Goal: Task Accomplishment & Management: Complete application form

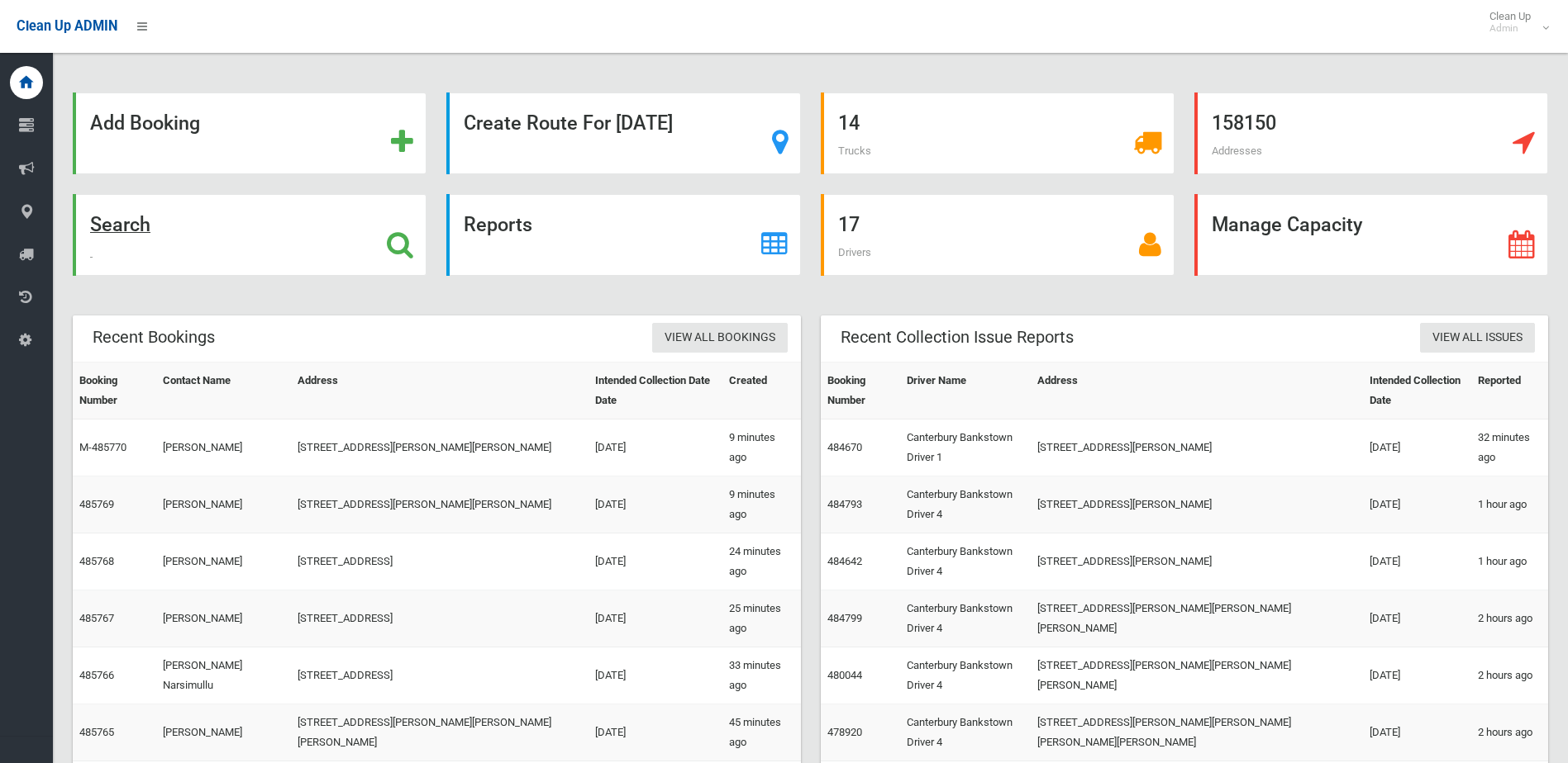
click at [107, 219] on strong "Search" at bounding box center [120, 225] width 61 height 23
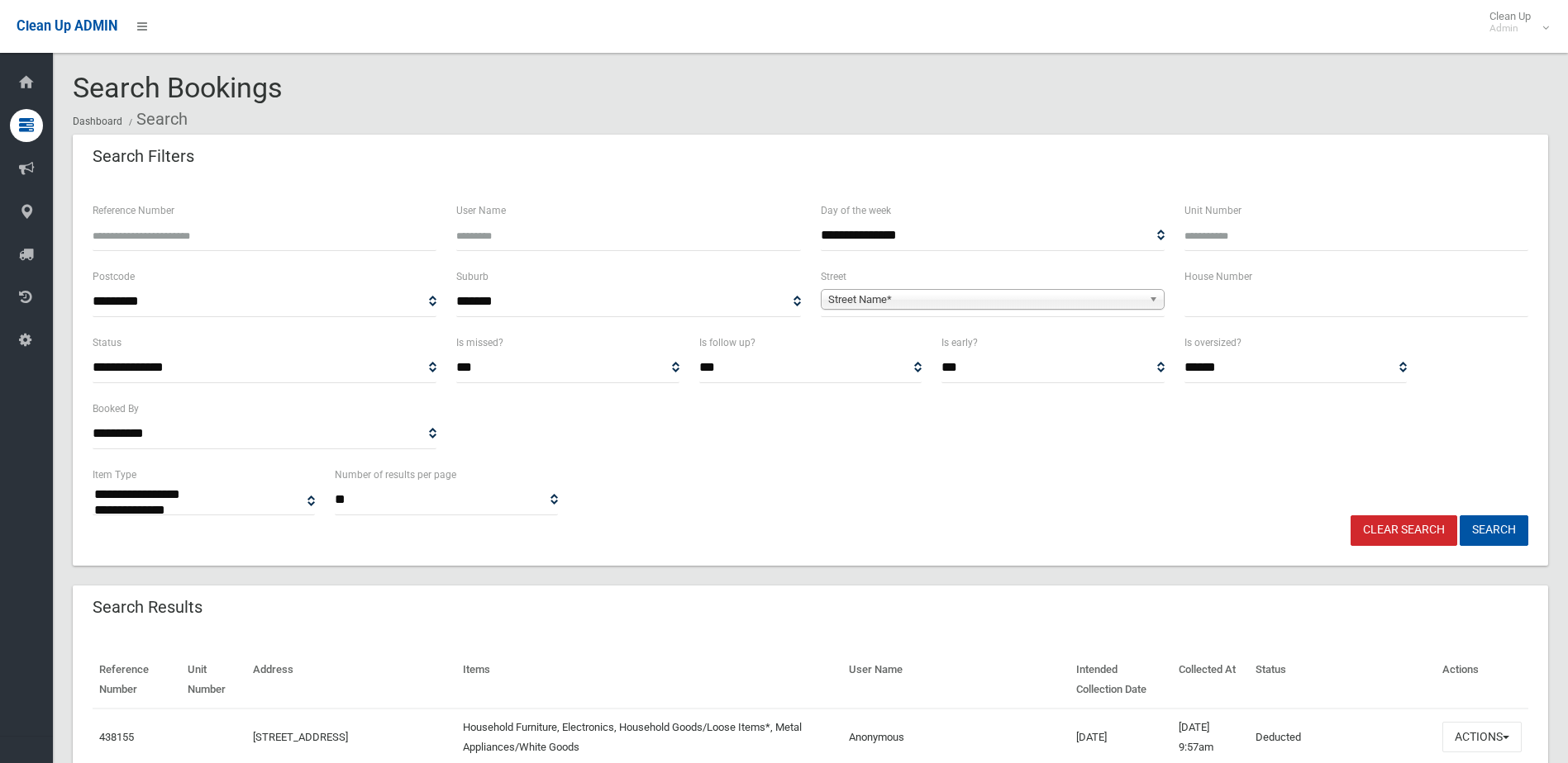
select select
click at [1291, 301] on input "text" at bounding box center [1356, 302] width 344 height 31
type input "**"
click at [992, 293] on span "Street Name*" at bounding box center [985, 300] width 314 height 20
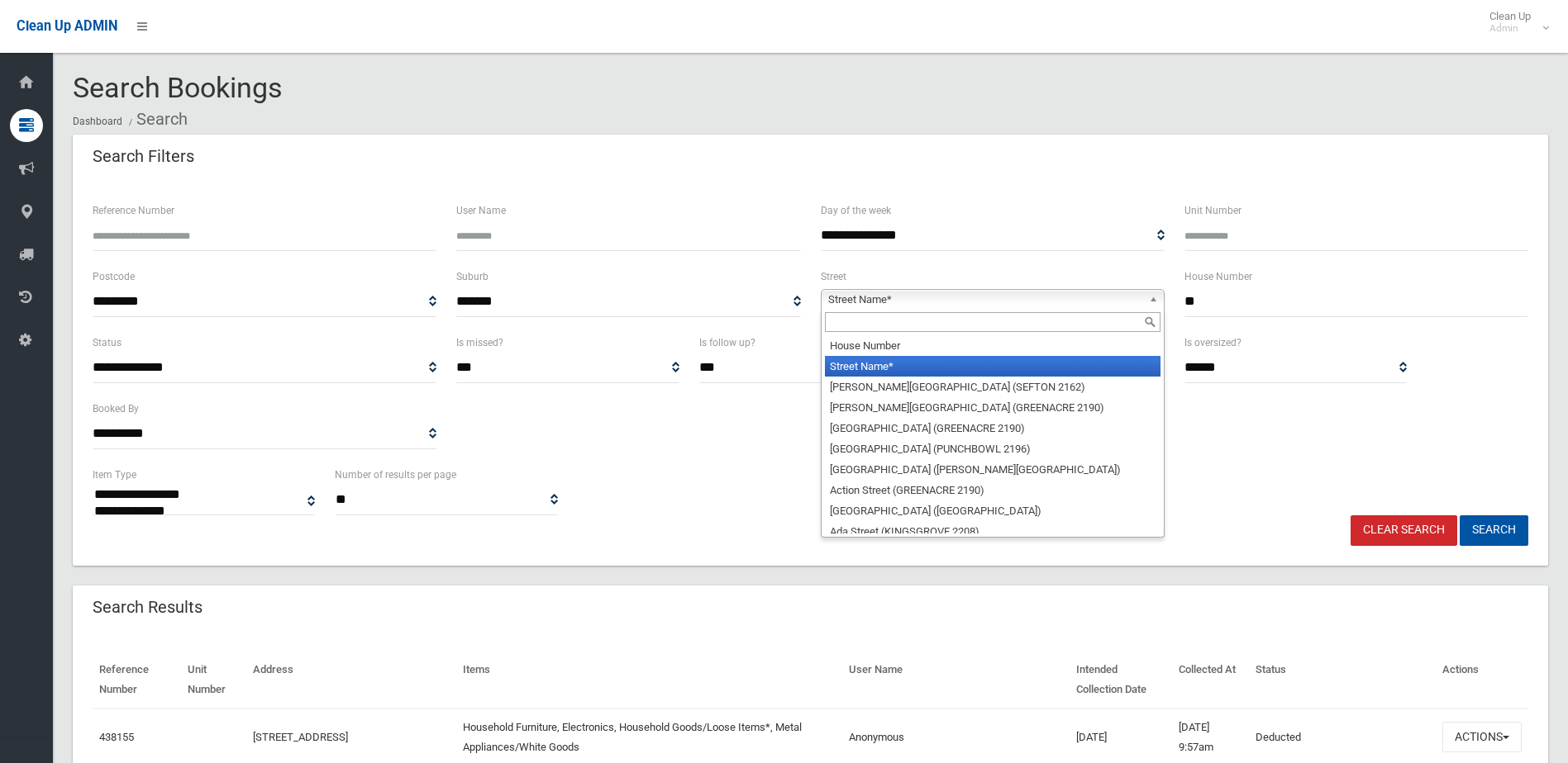
click at [980, 325] on input "text" at bounding box center [992, 322] width 335 height 20
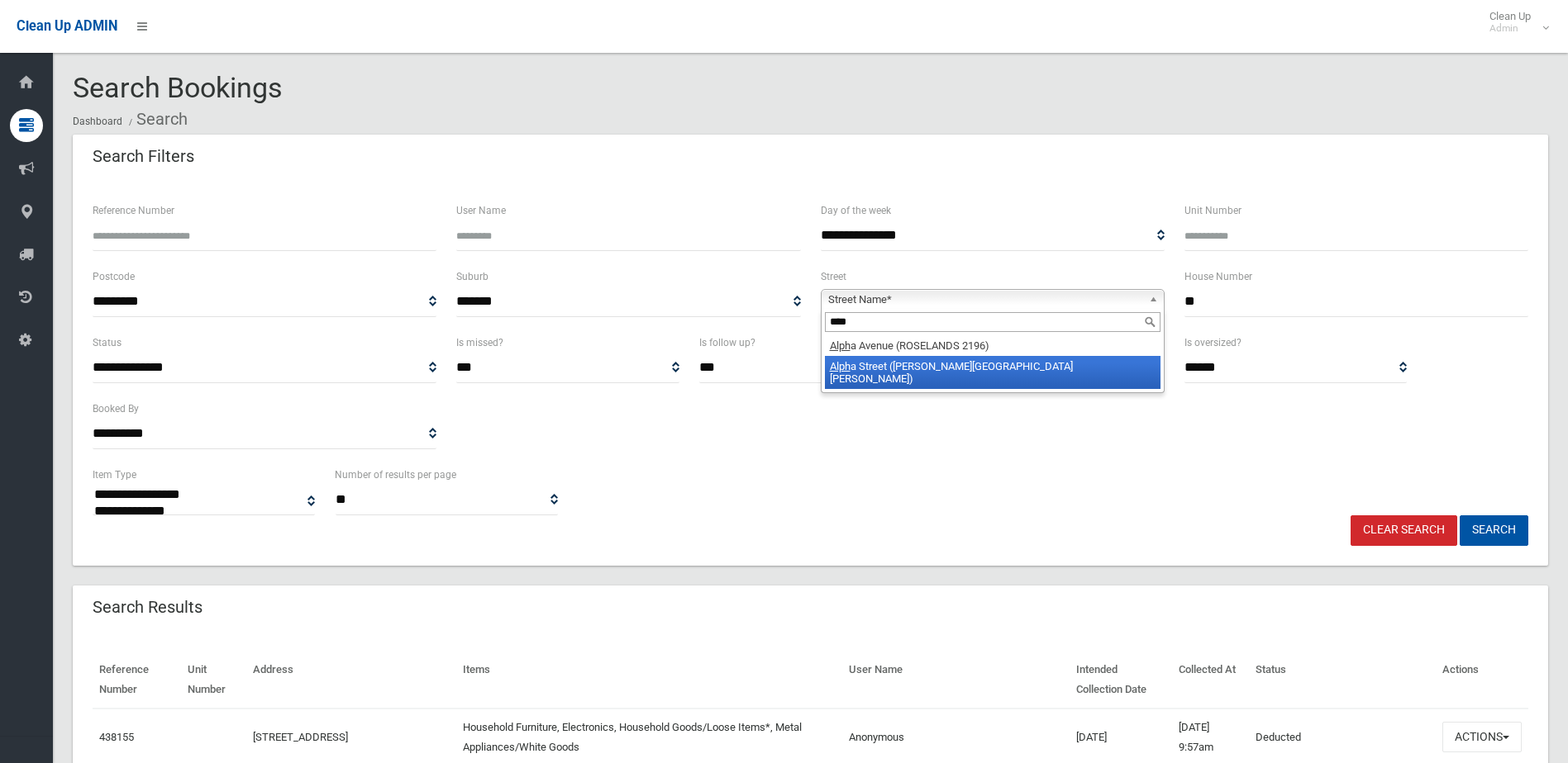
type input "****"
click at [981, 365] on li "Alph a Street (CHESTER HILL 2162)" at bounding box center [992, 372] width 335 height 33
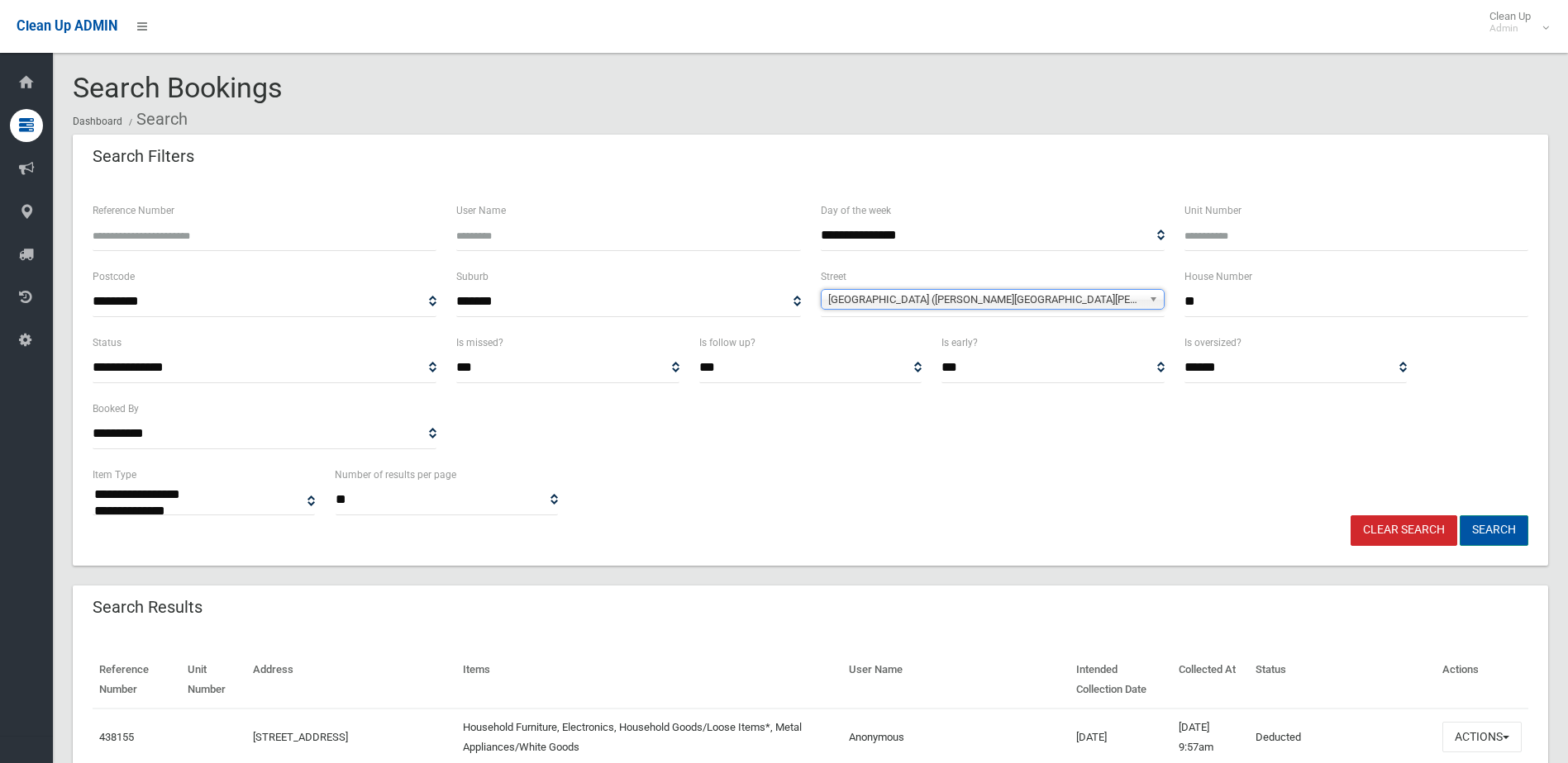
click at [1499, 530] on button "Search" at bounding box center [1494, 531] width 69 height 31
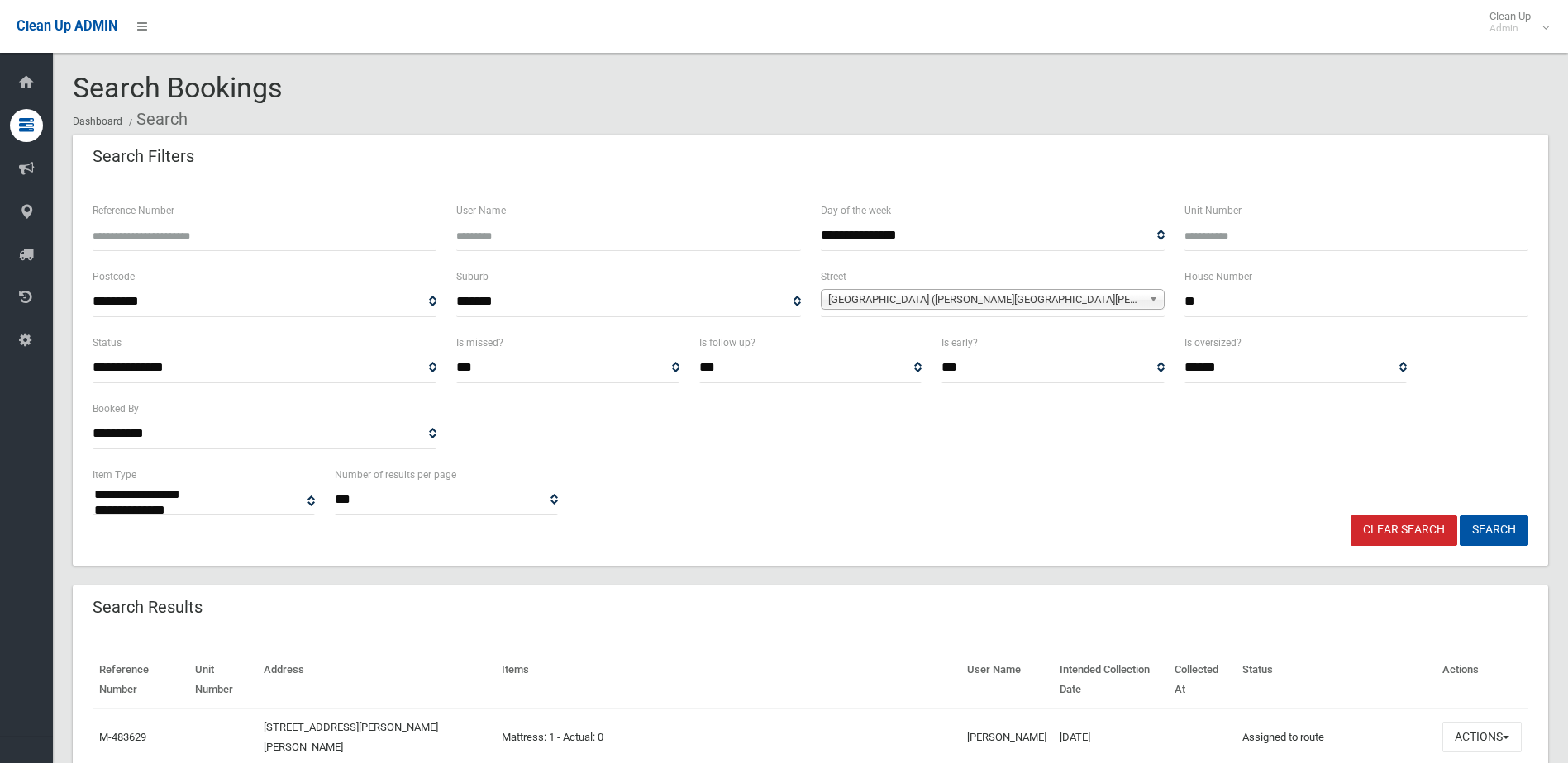
select select
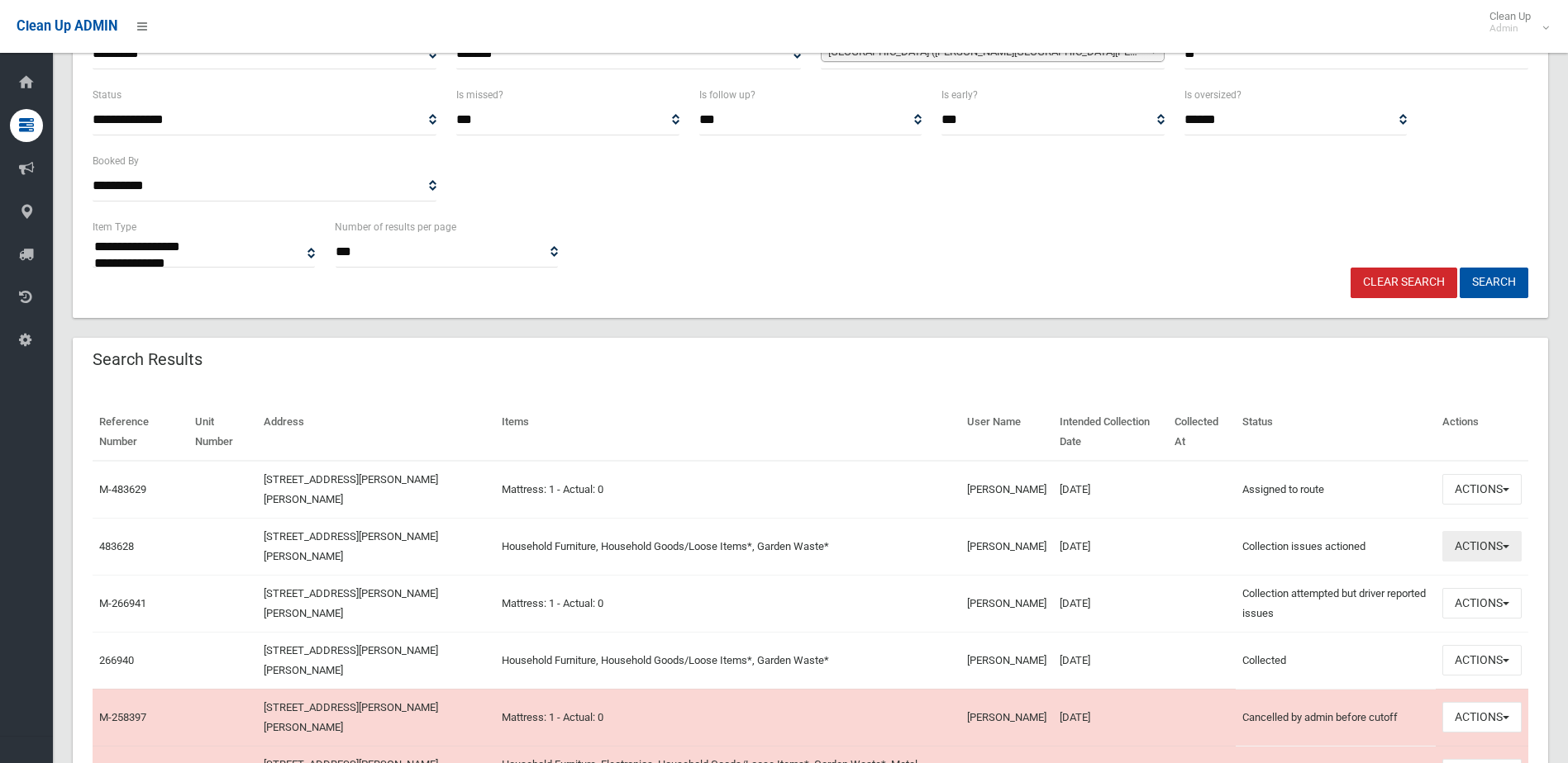
click at [1507, 551] on button "Actions" at bounding box center [1482, 546] width 79 height 31
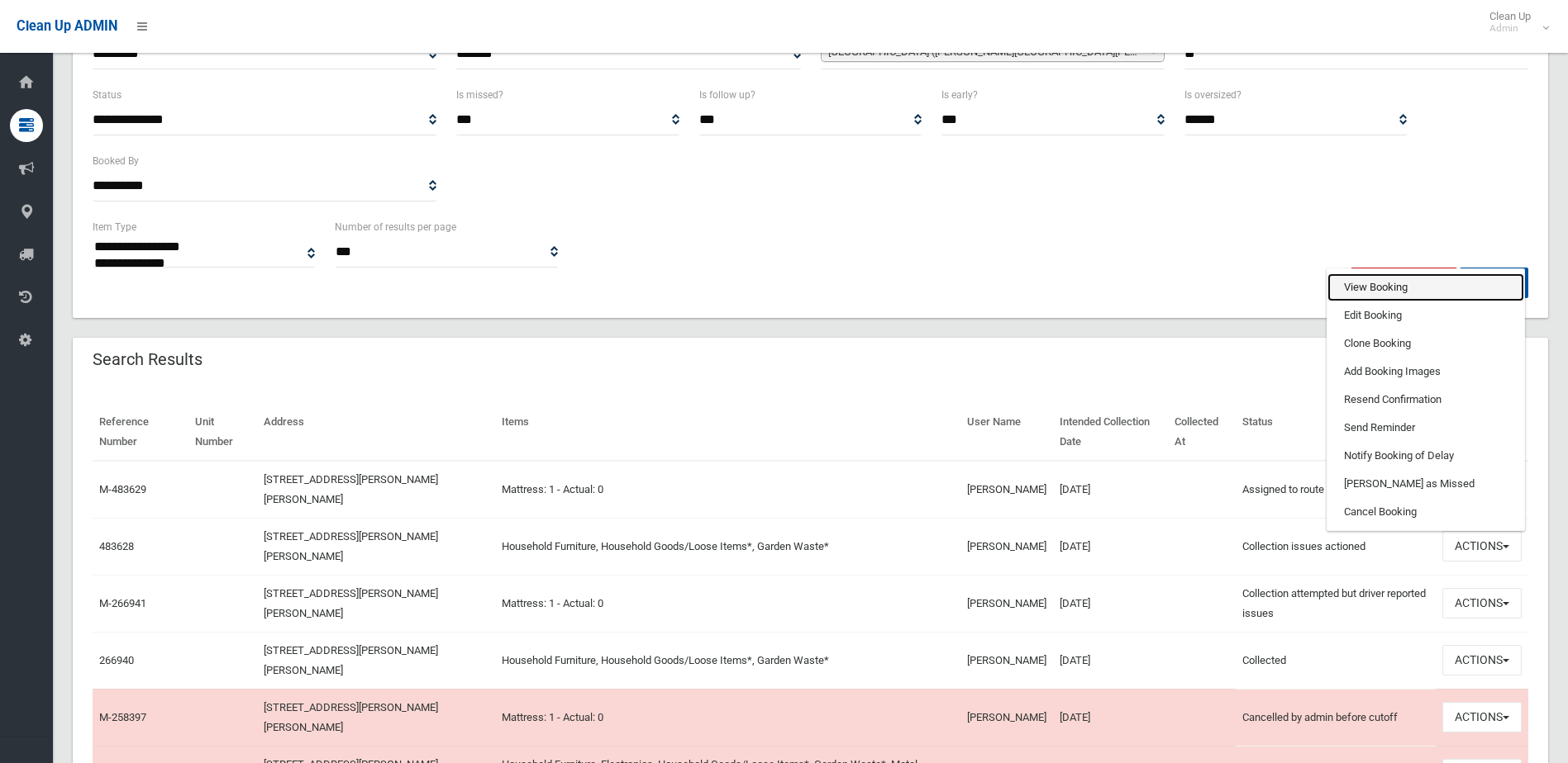
click at [1349, 282] on link "View Booking" at bounding box center [1425, 287] width 197 height 28
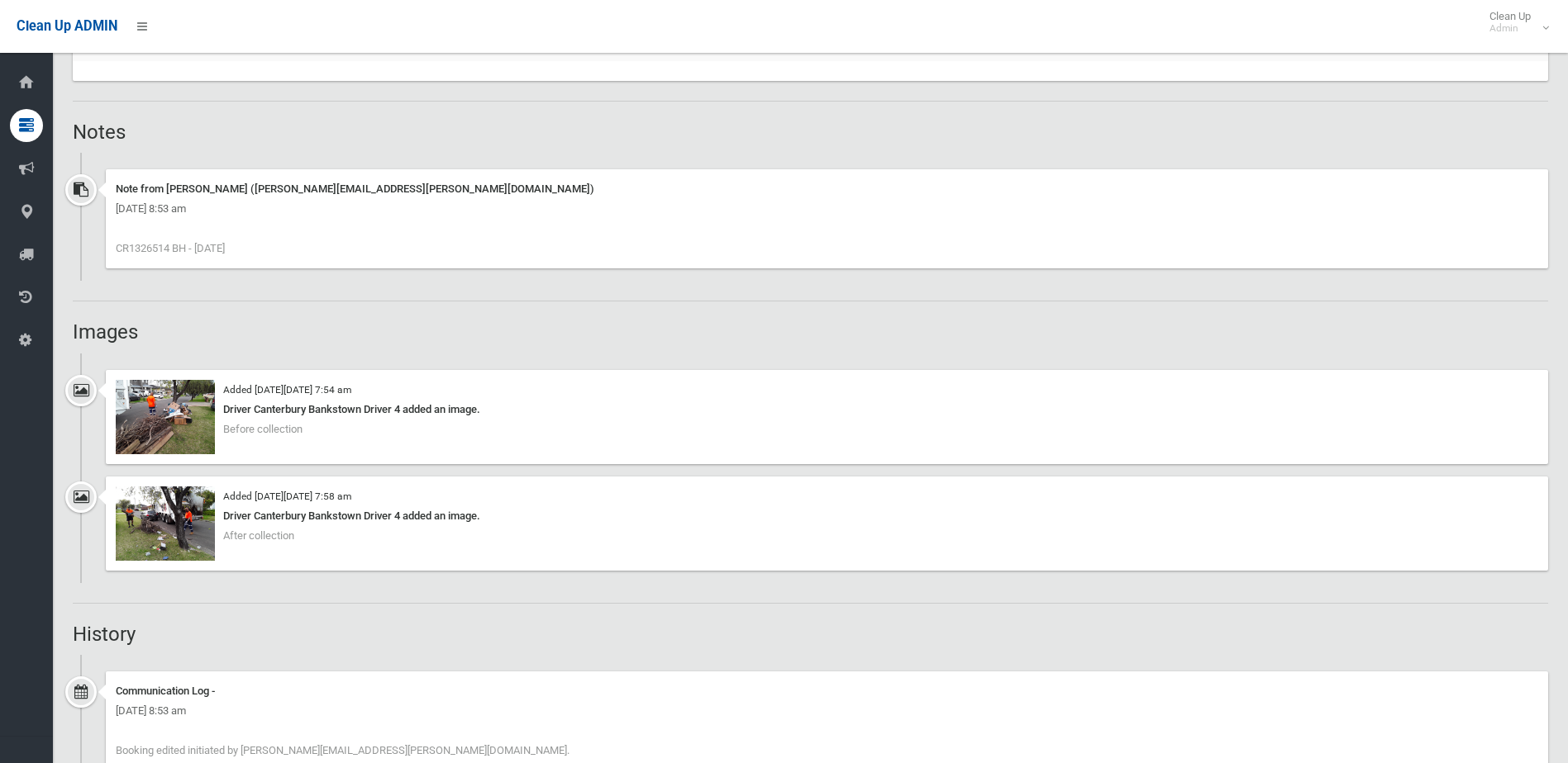
scroll to position [1074, 0]
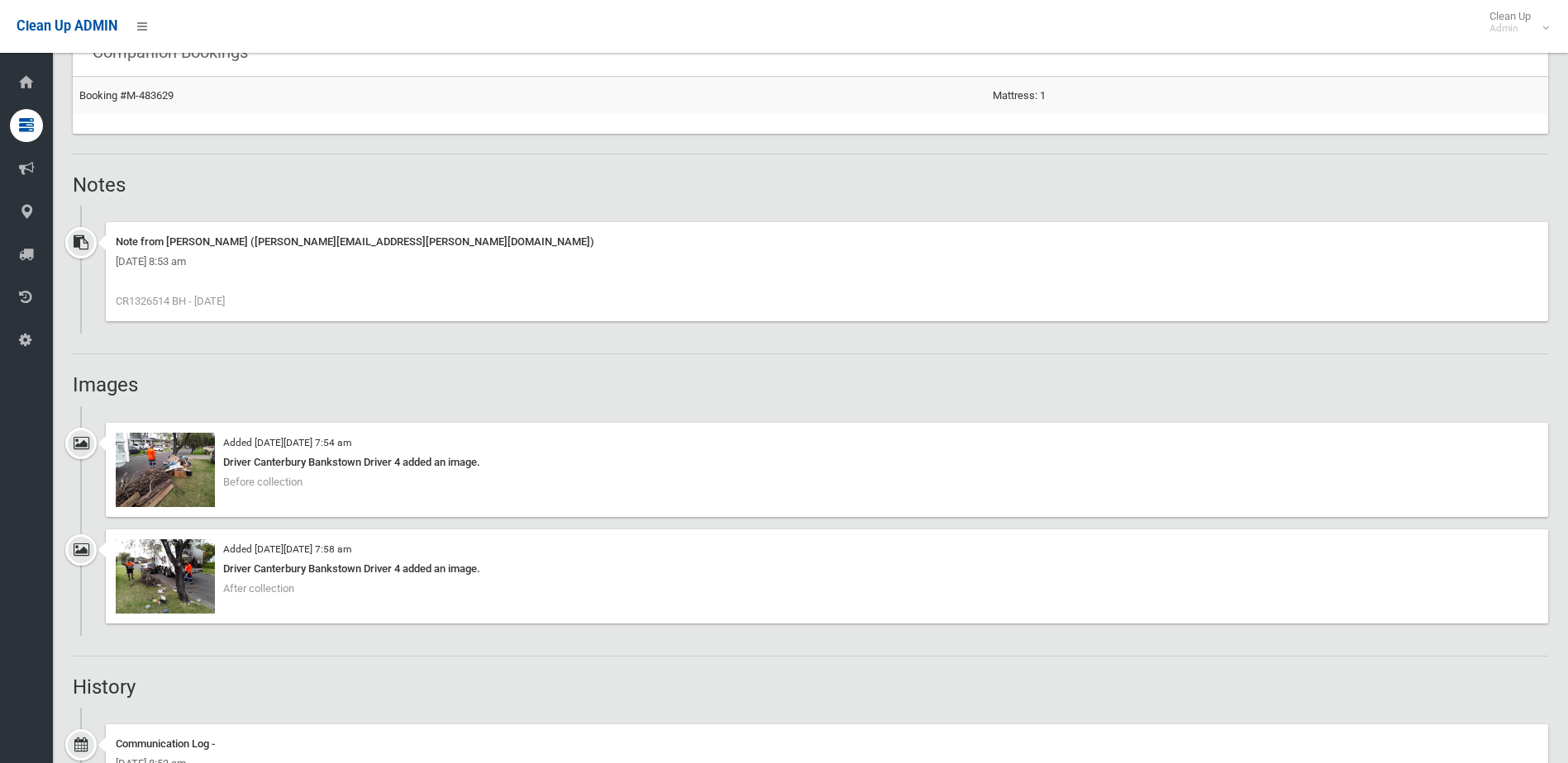
drag, startPoint x: 170, startPoint y: 298, endPoint x: 131, endPoint y: 302, distance: 39.2
click at [131, 302] on span "CR1326514 BH - [DATE]" at bounding box center [170, 302] width 109 height 13
copy span "1326514"
click at [146, 467] on img at bounding box center [165, 470] width 99 height 74
click at [152, 554] on img at bounding box center [165, 576] width 99 height 74
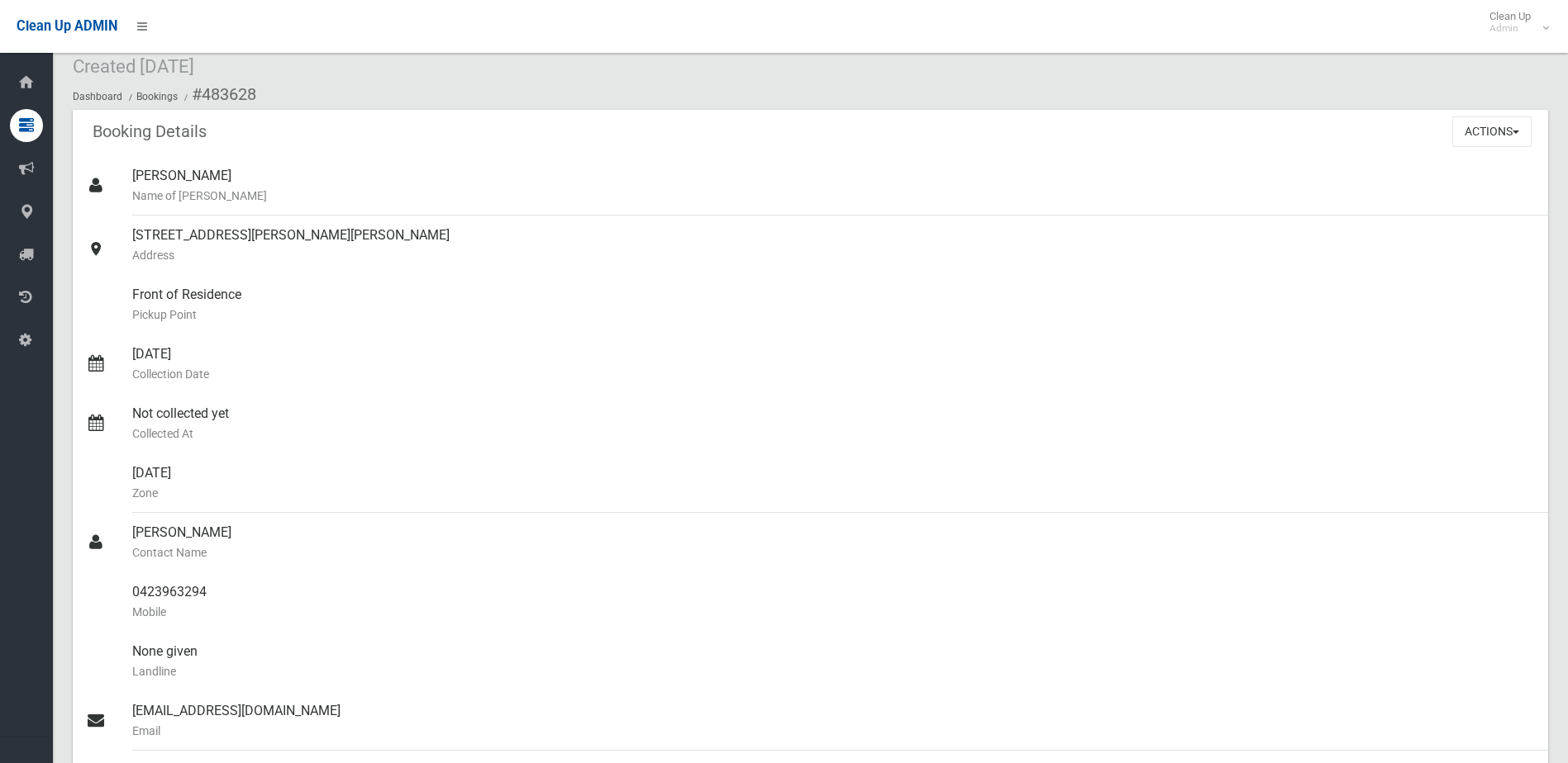
scroll to position [0, 0]
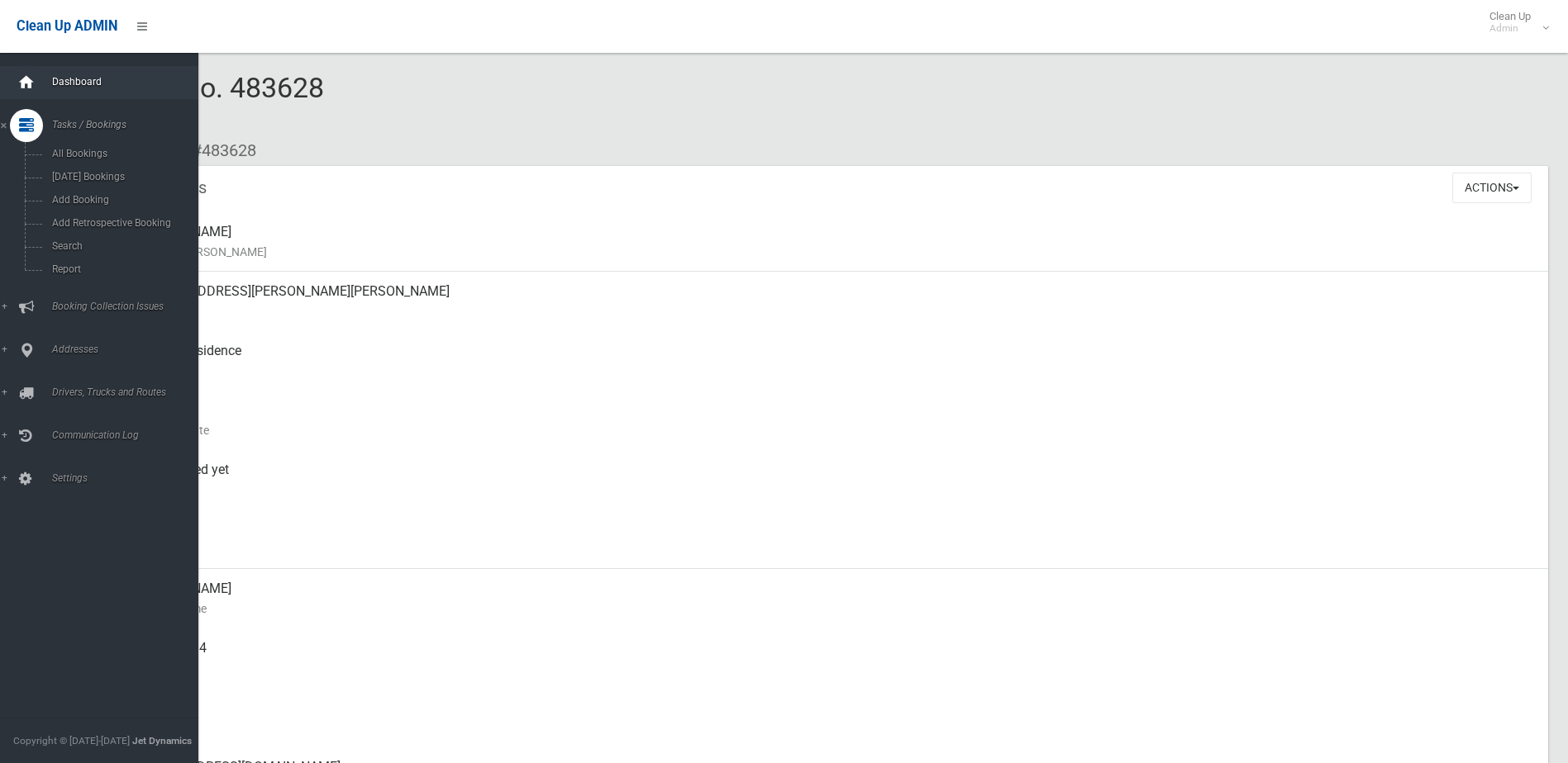
click at [25, 78] on icon at bounding box center [26, 82] width 18 height 33
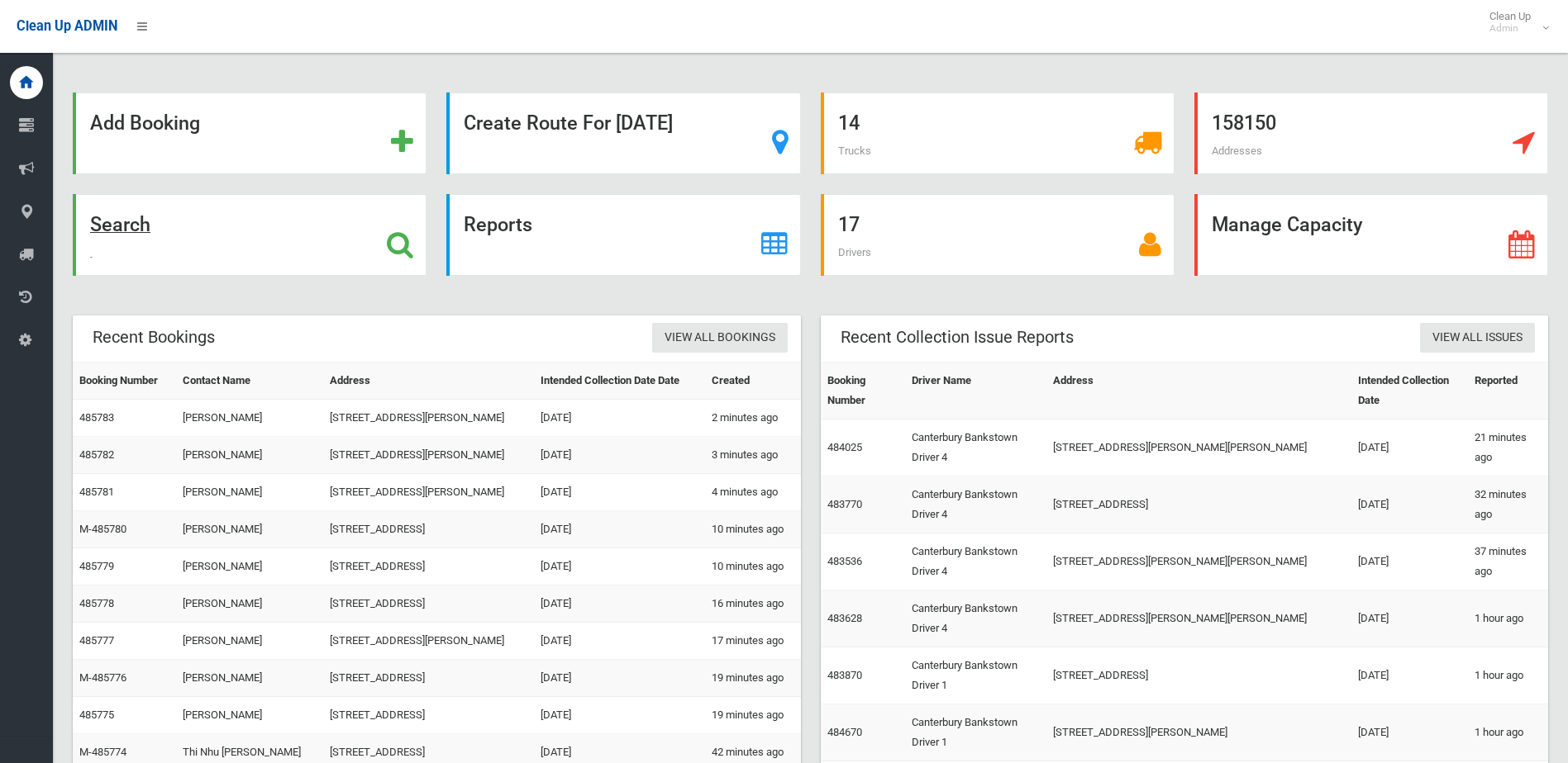
click at [138, 222] on strong "Search" at bounding box center [120, 225] width 61 height 23
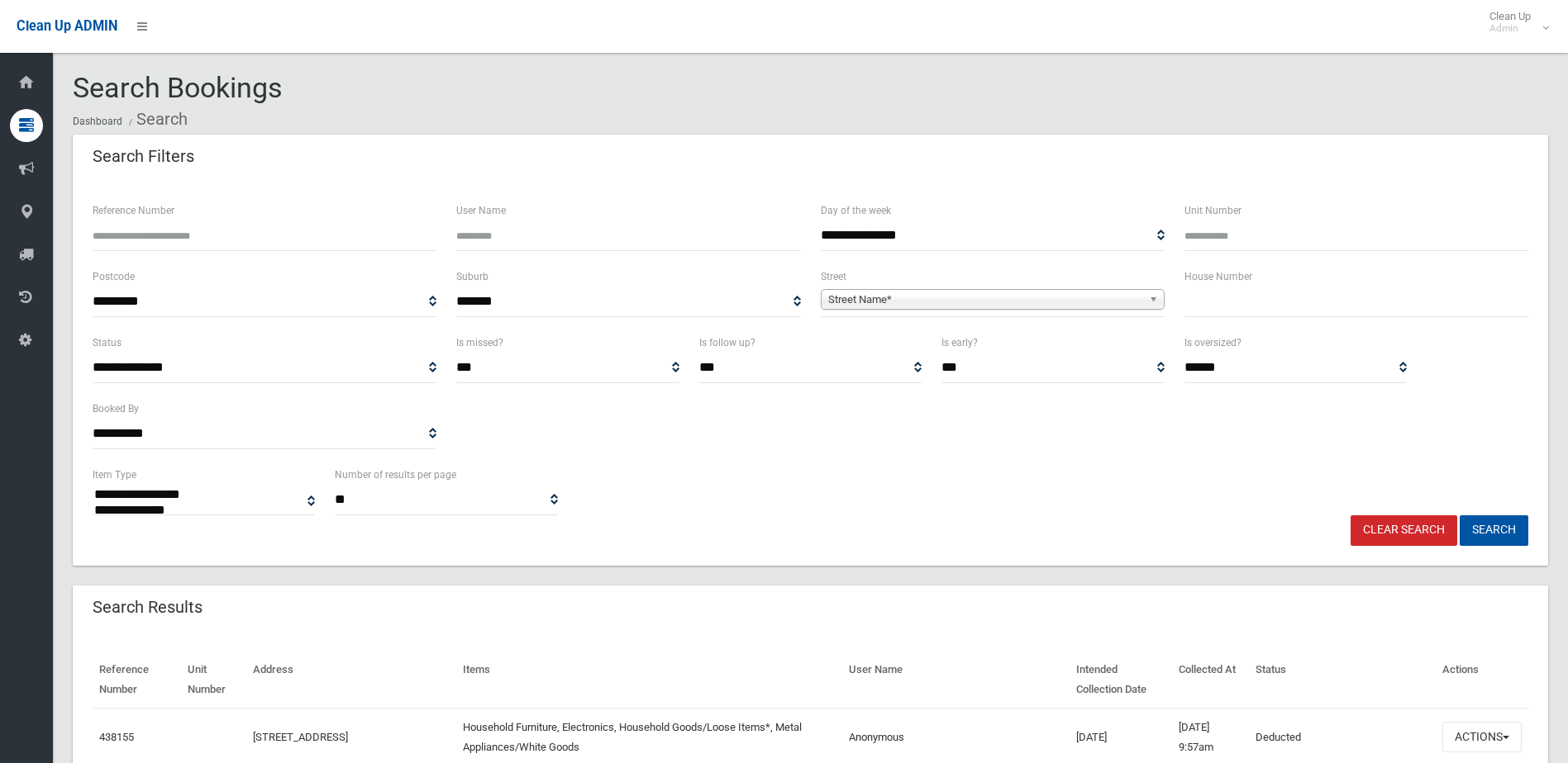
select select
click at [1246, 295] on input "text" at bounding box center [1356, 302] width 344 height 31
type input "***"
click at [1078, 295] on span "Street Name*" at bounding box center [985, 300] width 314 height 20
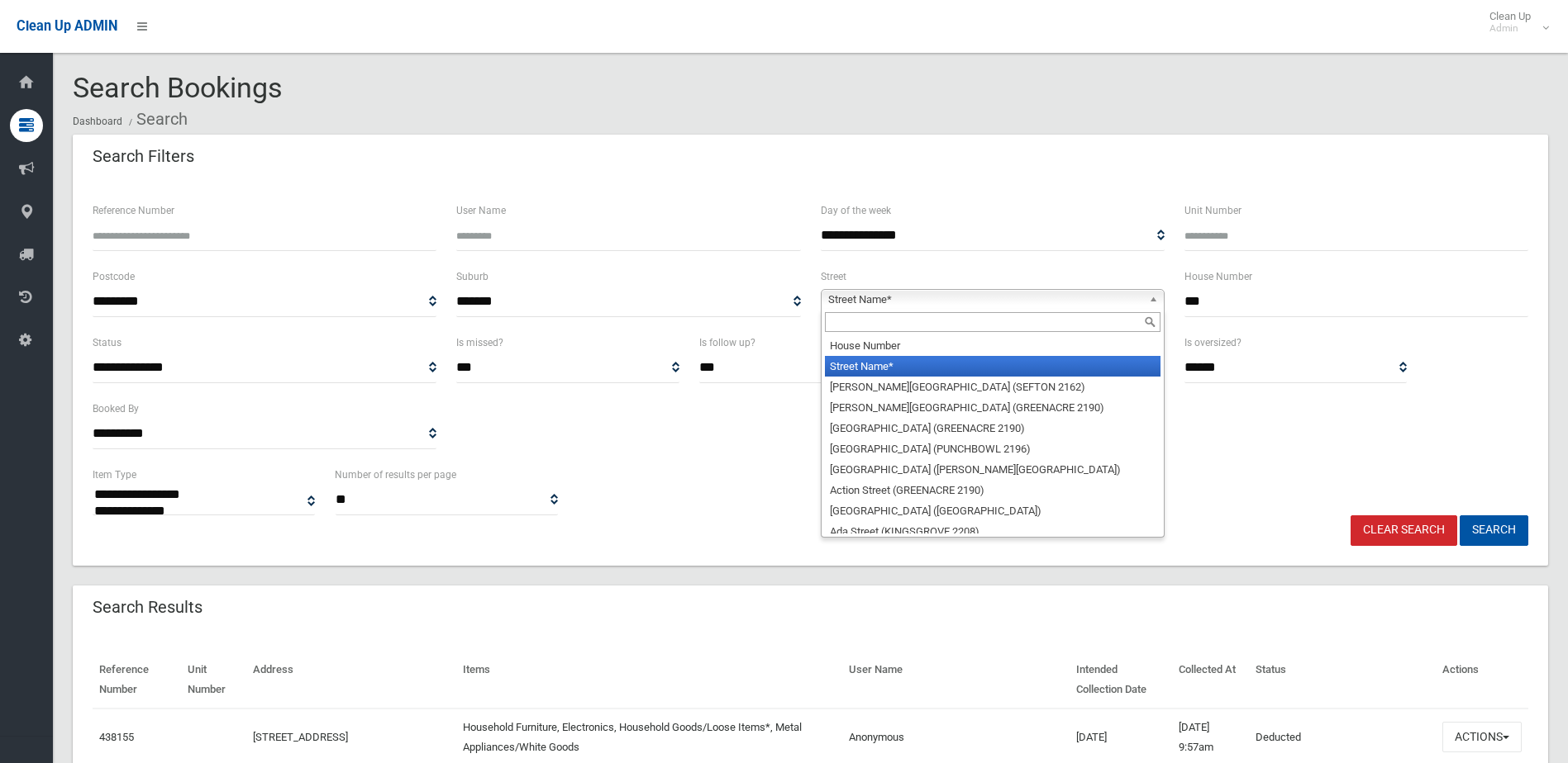
click at [981, 321] on input "text" at bounding box center [992, 322] width 335 height 20
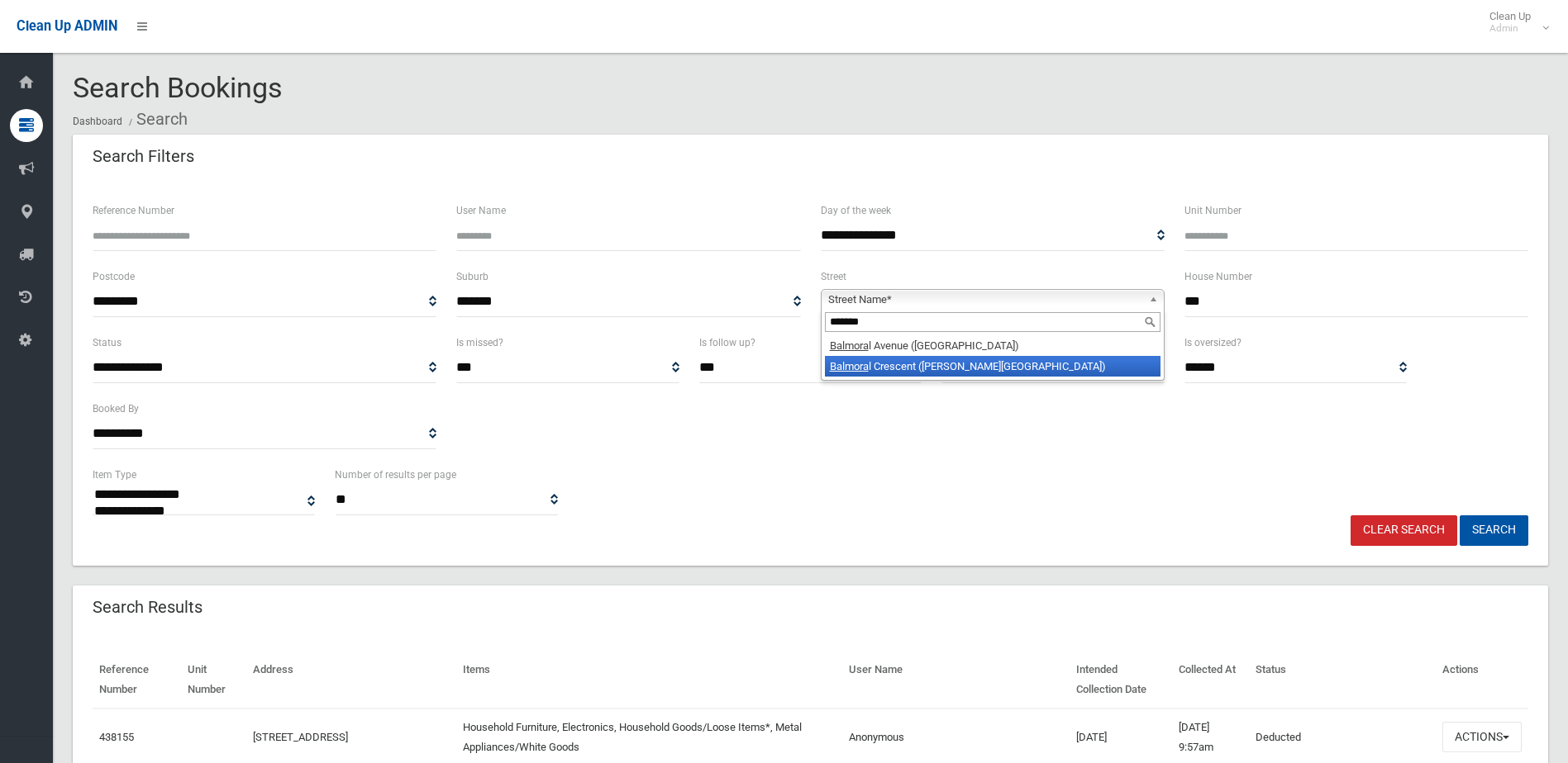
type input "*******"
click at [919, 371] on li "Balmora l Crescent (GEORGES HALL 2198)" at bounding box center [992, 366] width 335 height 21
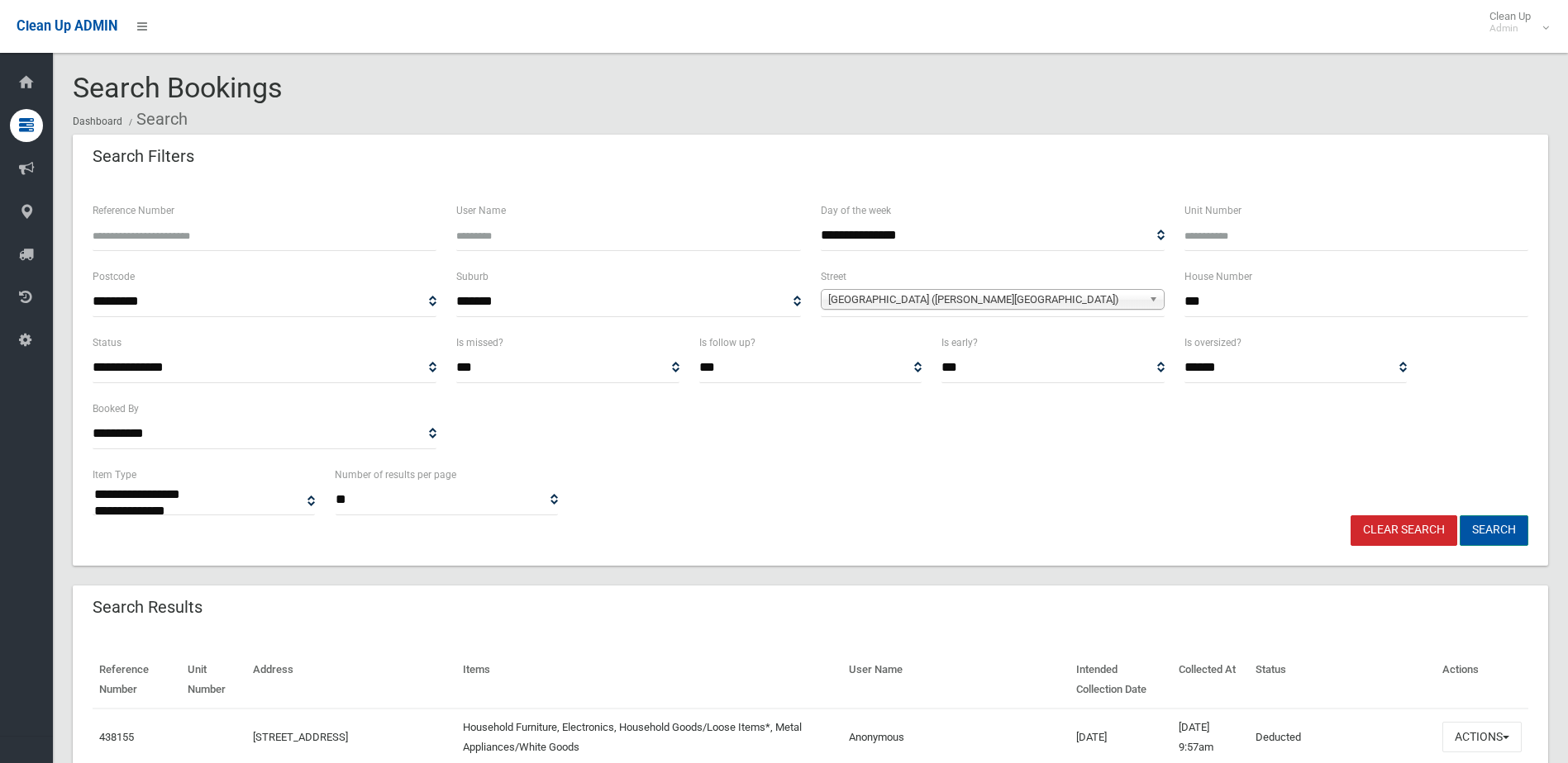
click at [1488, 537] on button "Search" at bounding box center [1494, 531] width 69 height 31
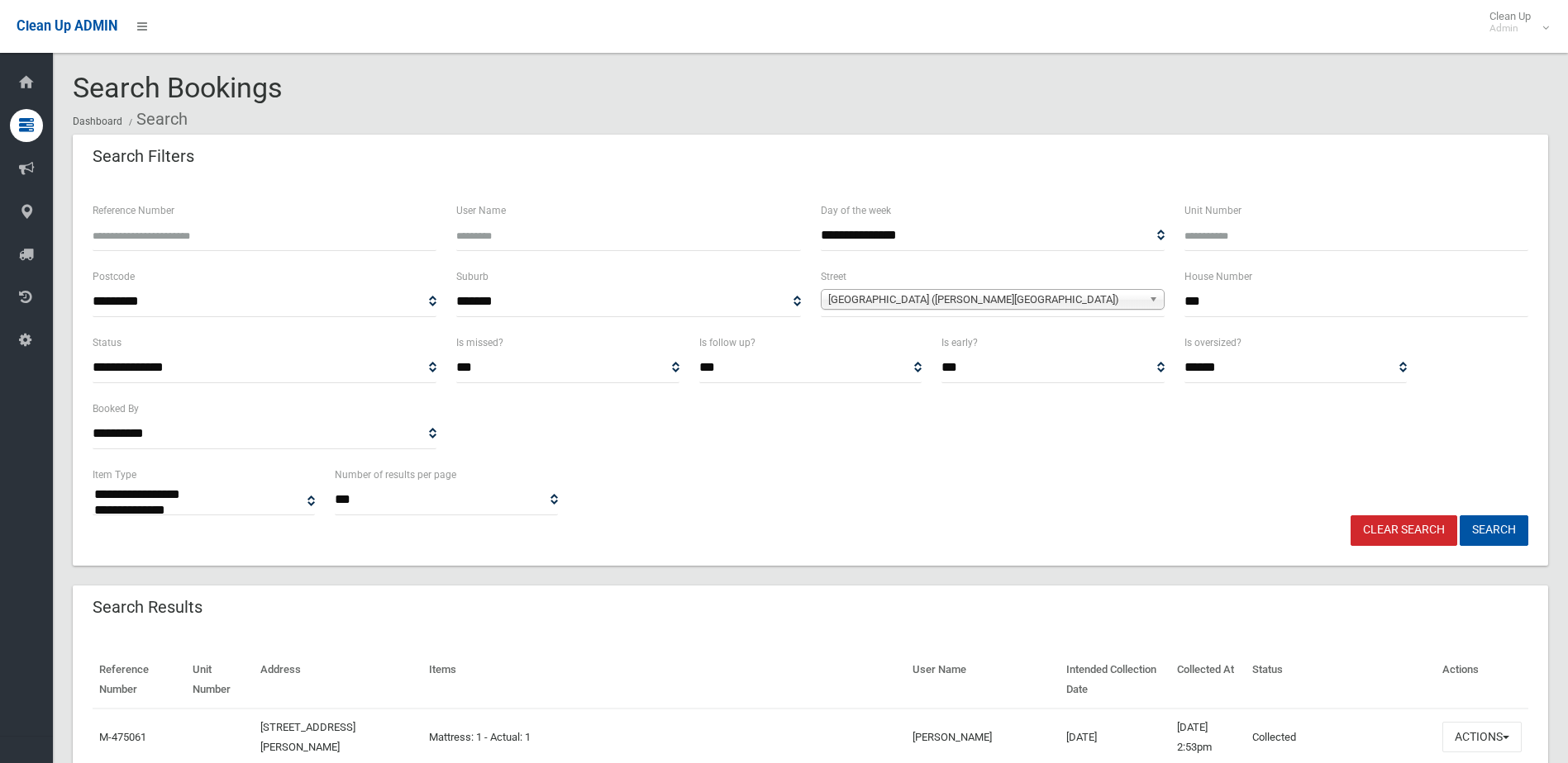
select select
click at [1430, 533] on link "Clear Search" at bounding box center [1404, 531] width 107 height 31
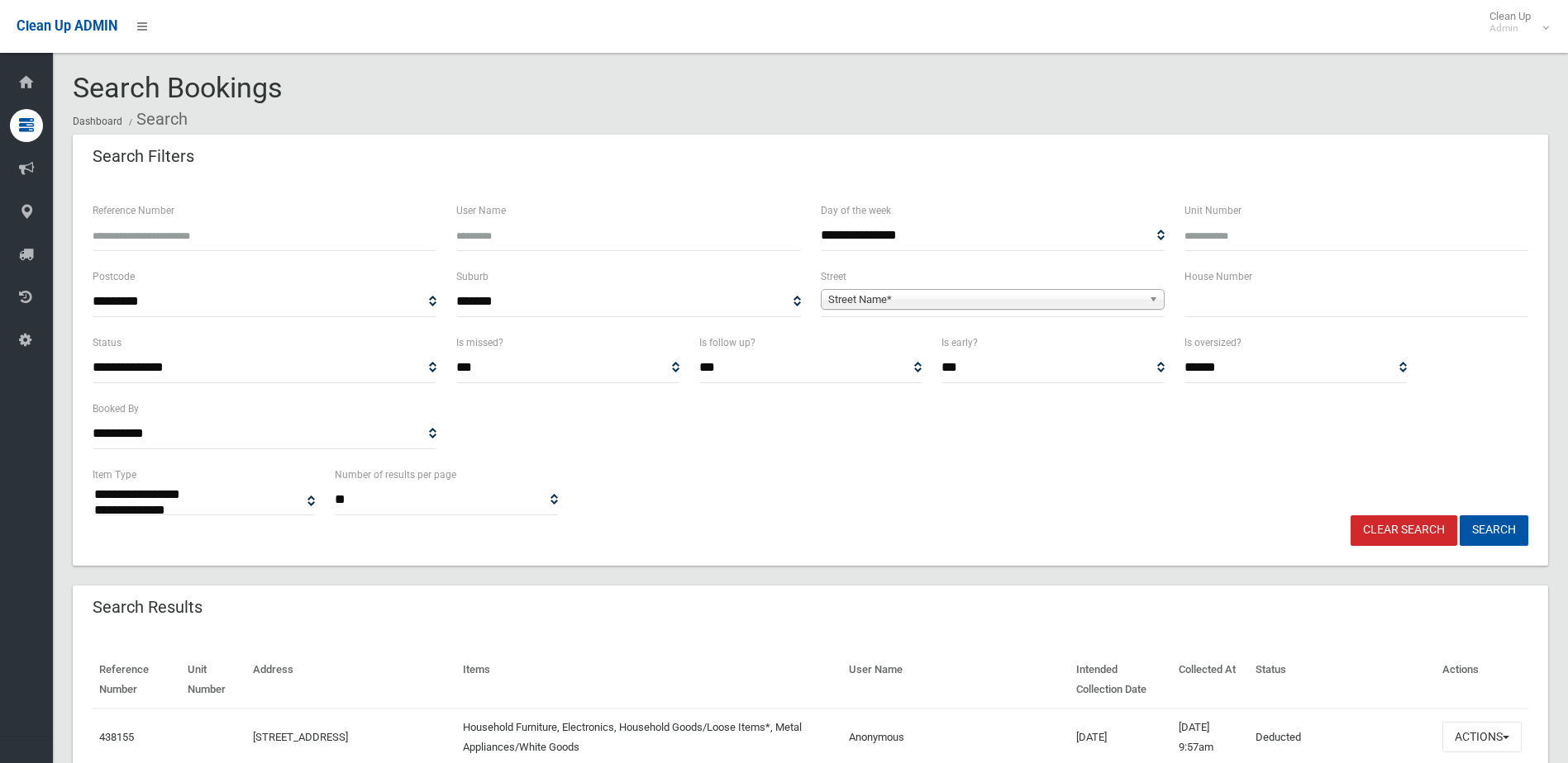
select select
click at [1238, 305] on input "text" at bounding box center [1356, 302] width 344 height 31
type input "***"
click at [969, 294] on span "Street Name*" at bounding box center [985, 300] width 314 height 20
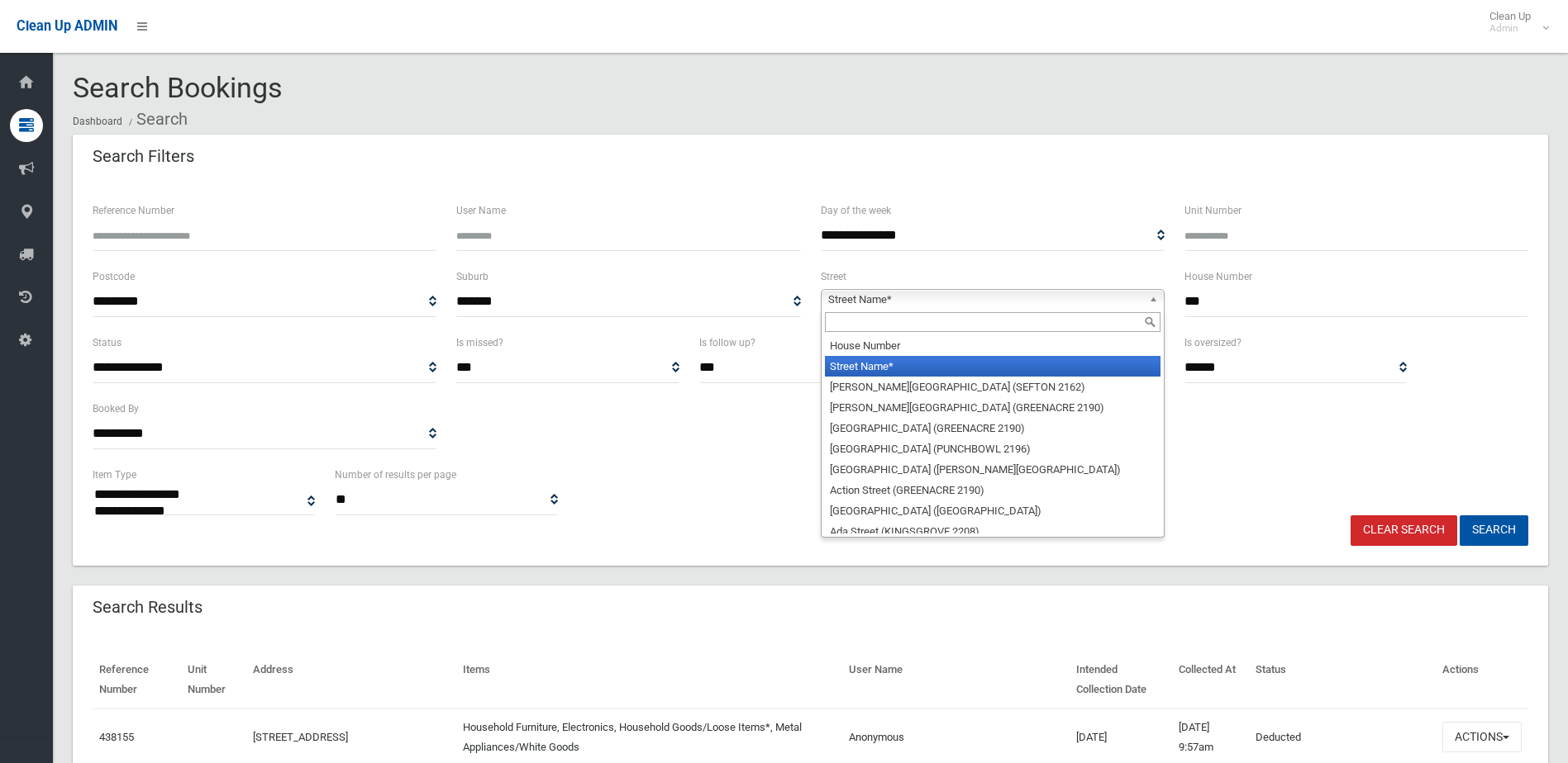
click at [957, 325] on input "text" at bounding box center [992, 322] width 335 height 20
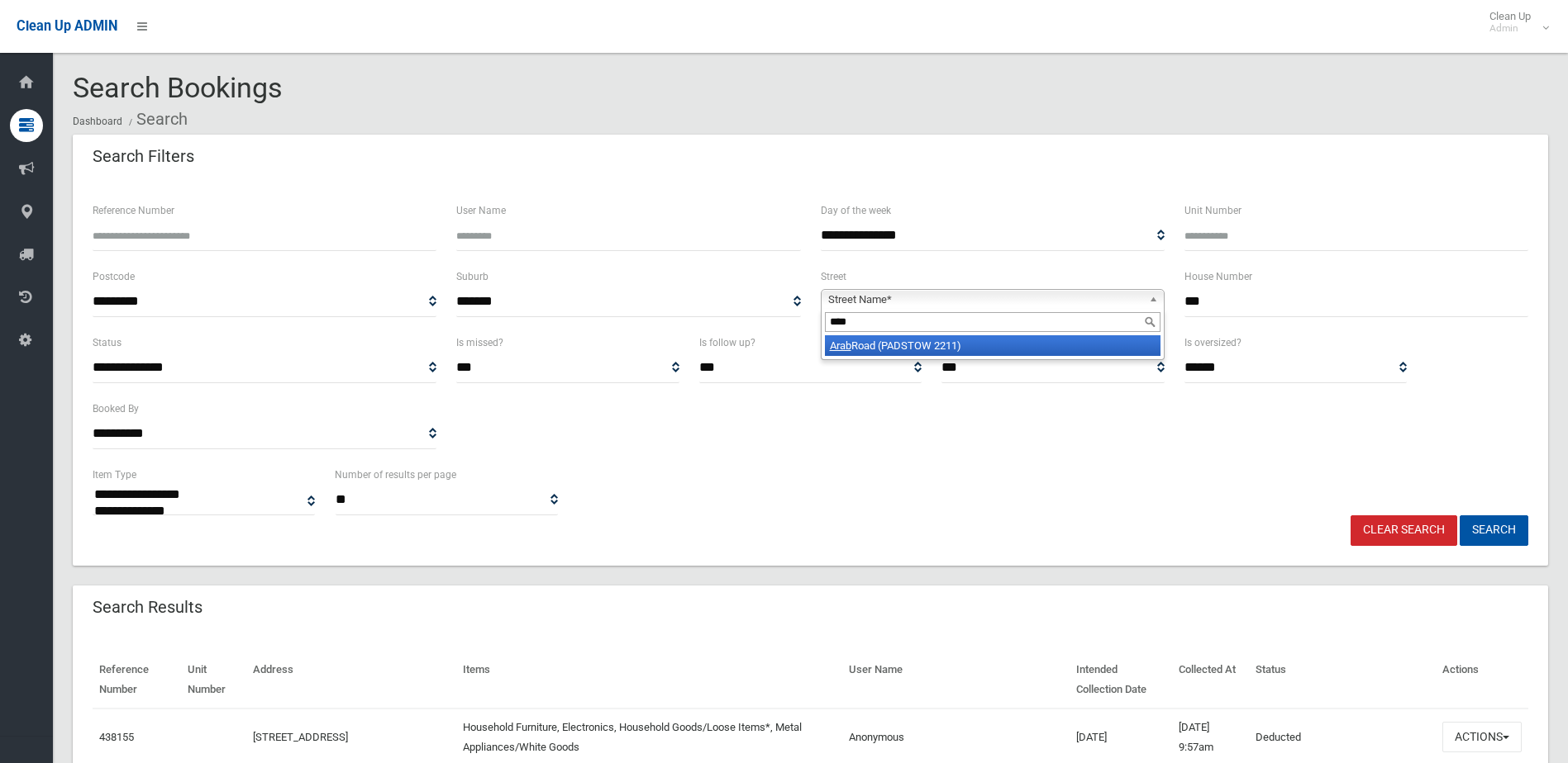
type input "****"
drag, startPoint x: 1012, startPoint y: 340, endPoint x: 1024, endPoint y: 333, distance: 13.9
click at [1024, 333] on div "**** Arab Road (PADSTOW 2211)" at bounding box center [993, 334] width 344 height 51
click at [887, 349] on li "Arab Road (PADSTOW 2211)" at bounding box center [992, 345] width 335 height 21
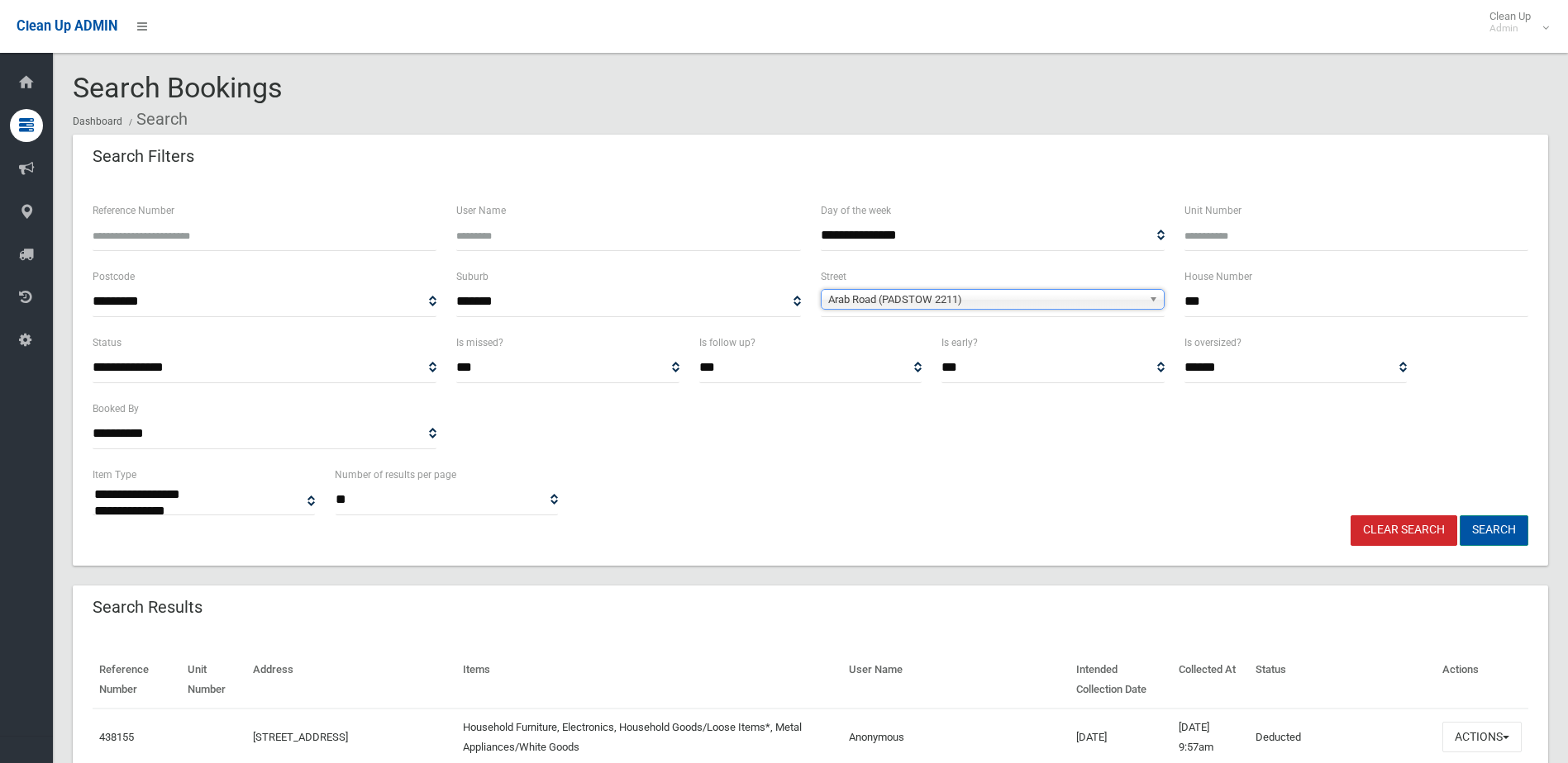
click at [1507, 530] on button "Search" at bounding box center [1494, 531] width 69 height 31
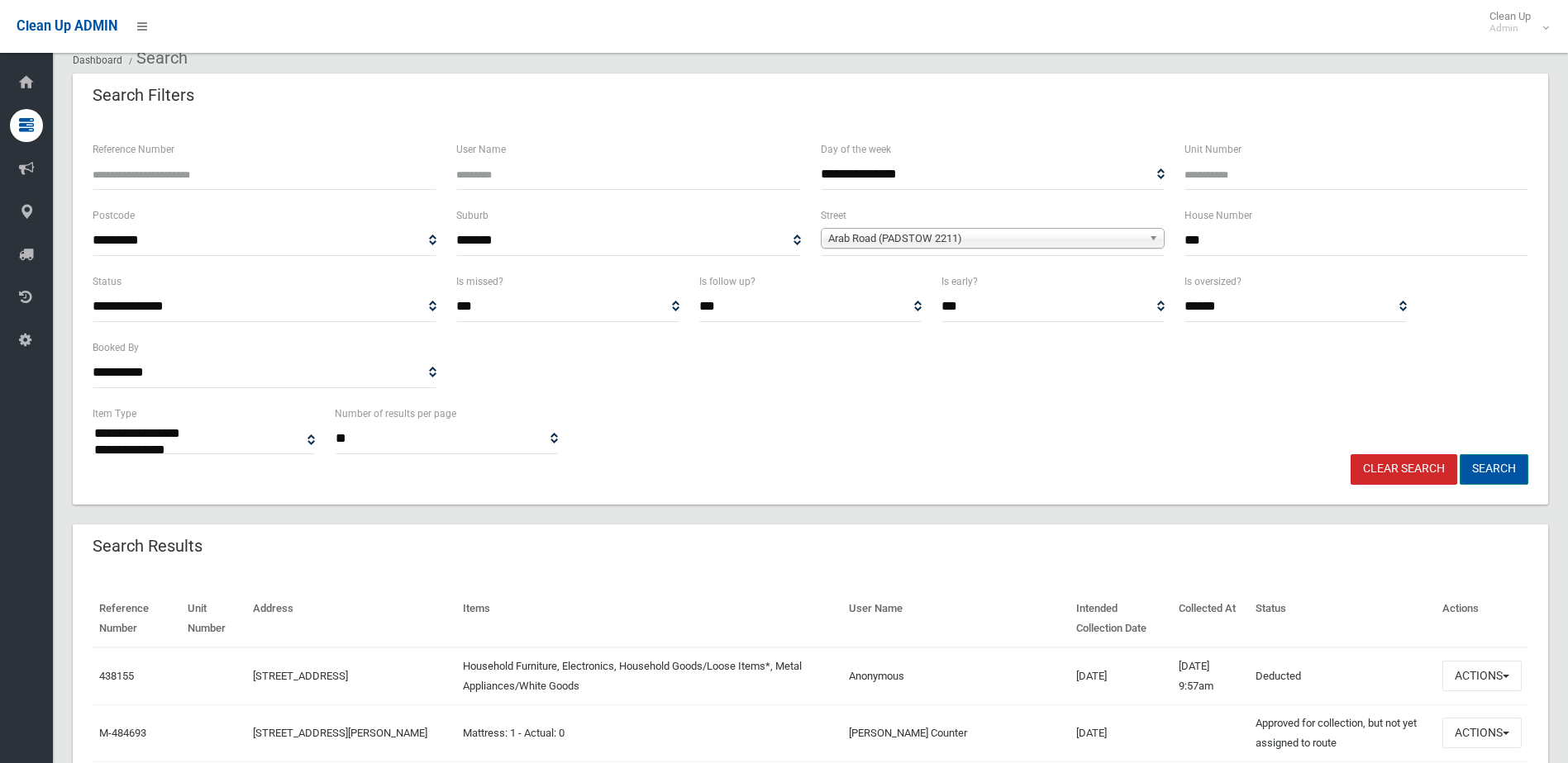
scroll to position [196, 0]
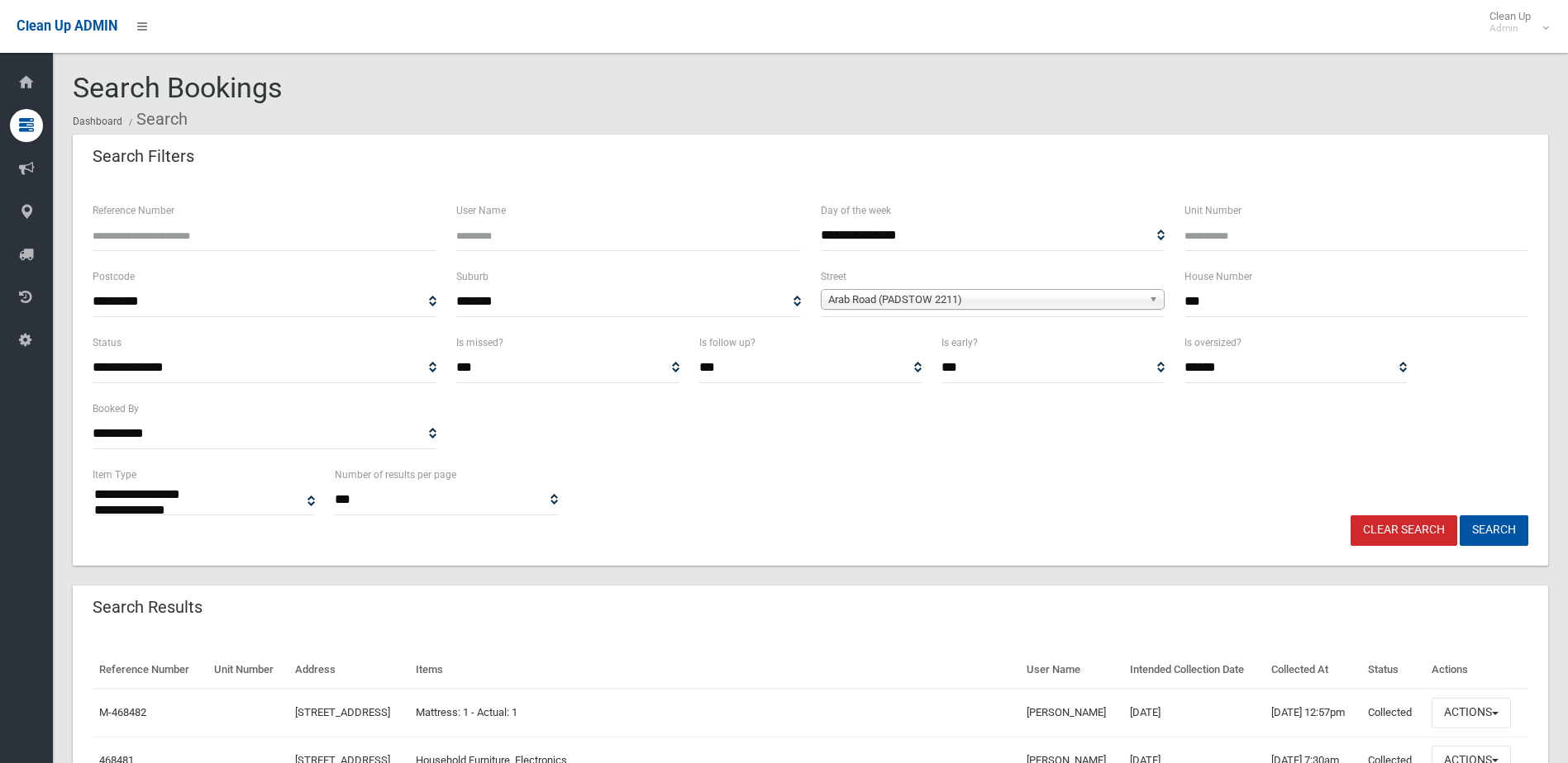
select select
drag, startPoint x: 1190, startPoint y: 302, endPoint x: 1151, endPoint y: 304, distance: 39.1
click at [1151, 304] on div "**********" at bounding box center [809, 300] width 1455 height 66
type input "***"
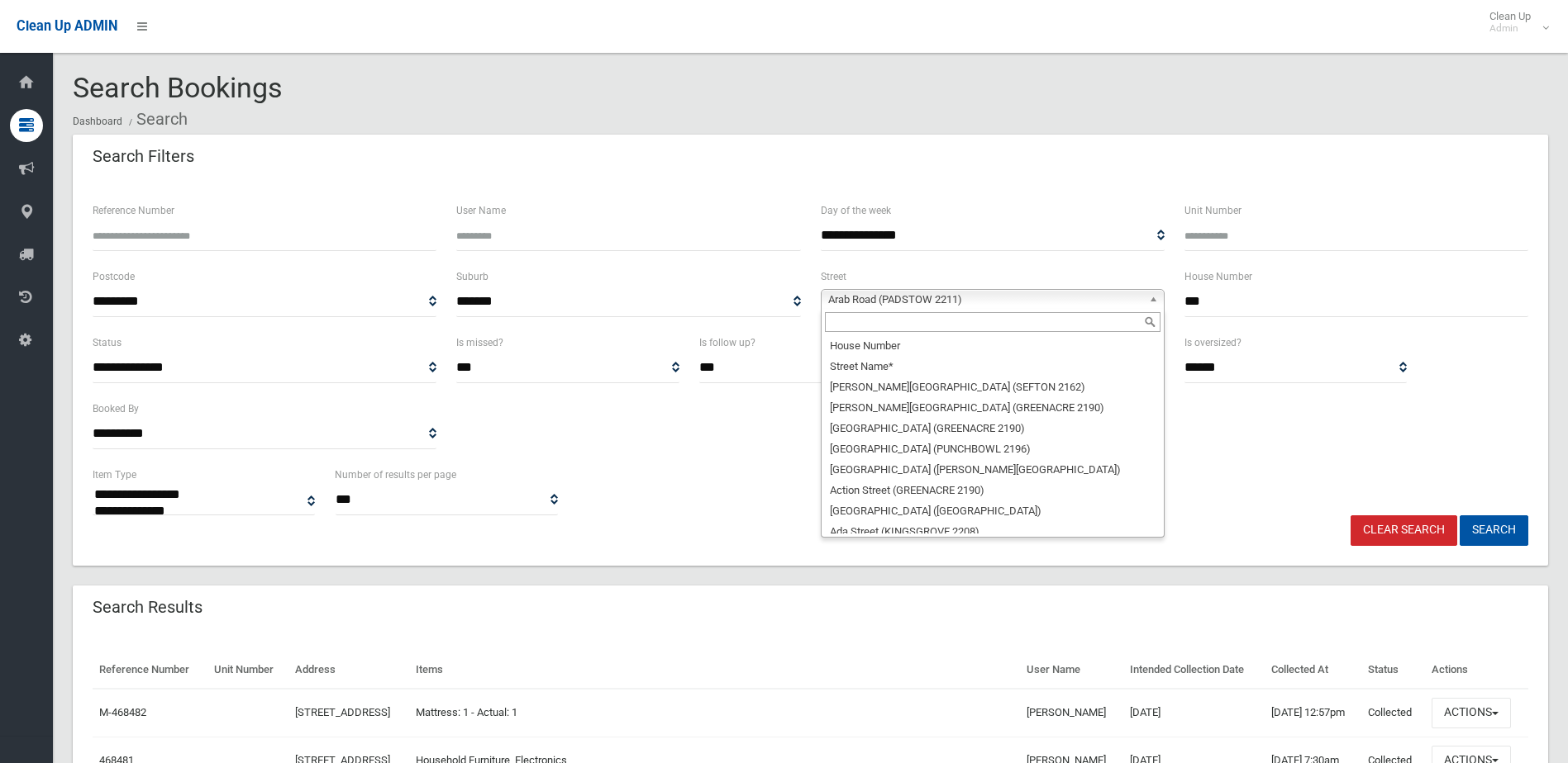
click at [1115, 295] on span "Arab Road (PADSTOW 2211)" at bounding box center [985, 300] width 314 height 20
click at [1054, 321] on input "text" at bounding box center [992, 322] width 335 height 20
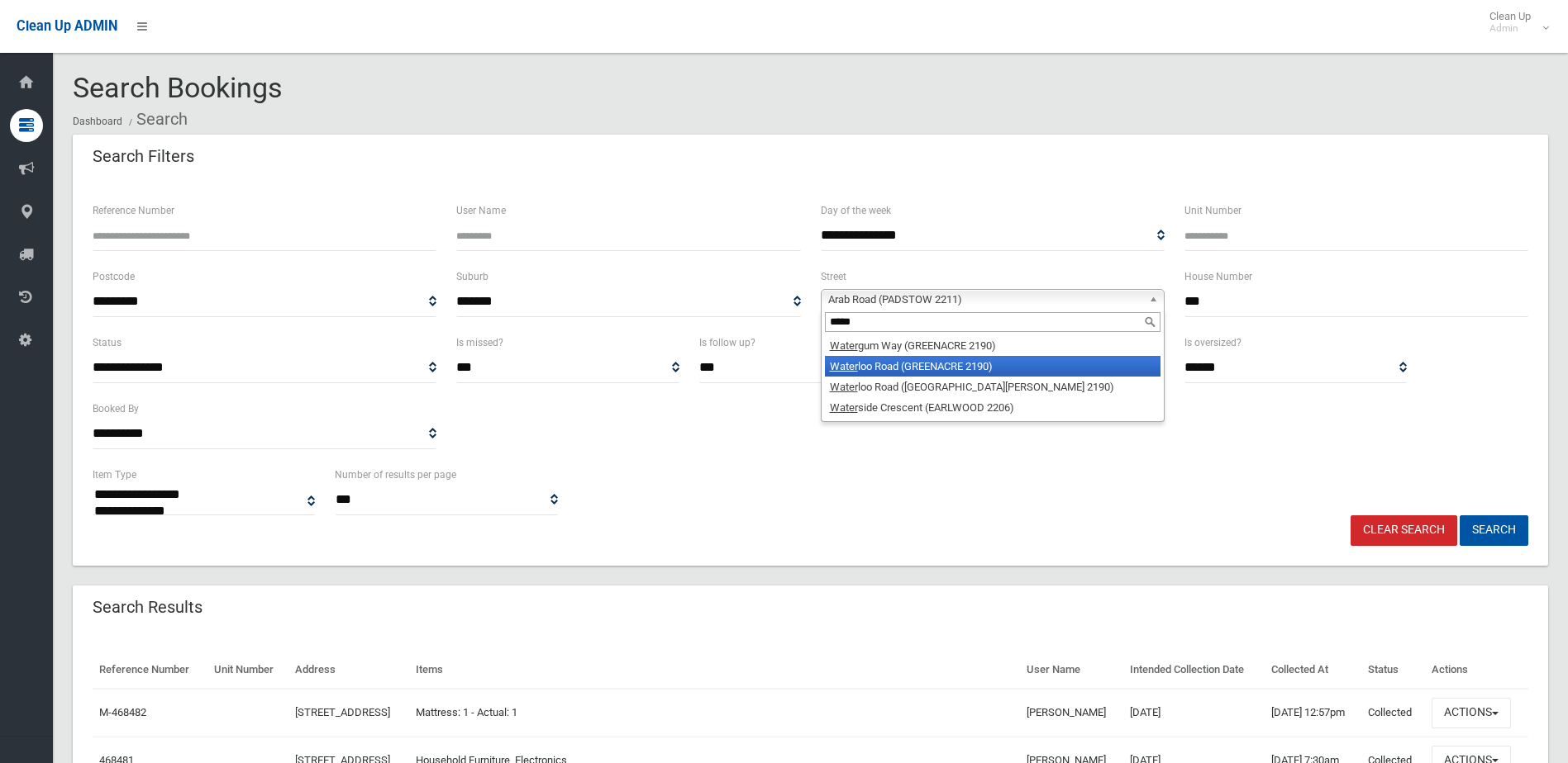
type input "*****"
click at [963, 368] on li "Water loo Road (GREENACRE 2190)" at bounding box center [992, 366] width 335 height 21
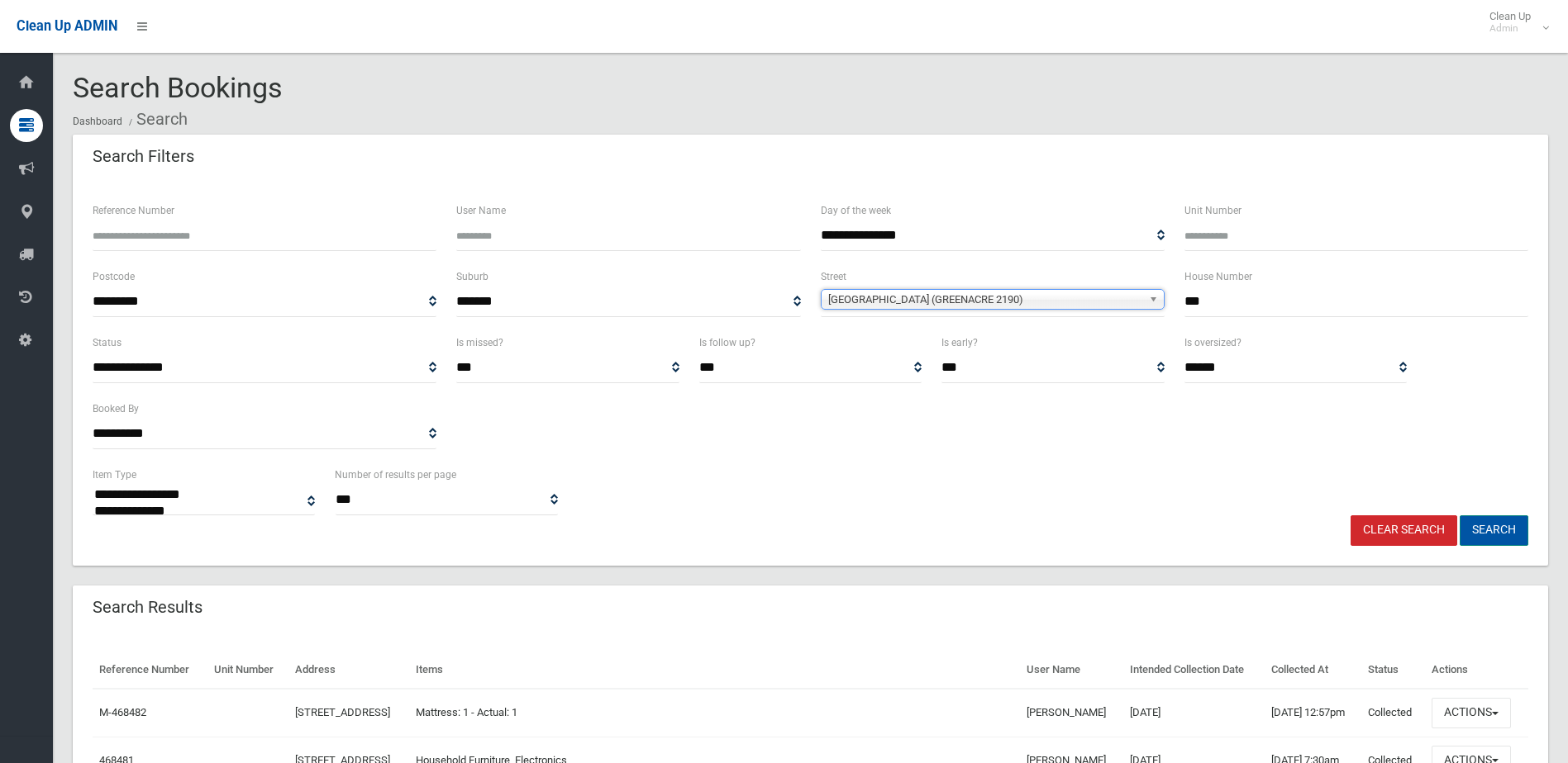
click at [1491, 520] on button "Search" at bounding box center [1494, 531] width 69 height 31
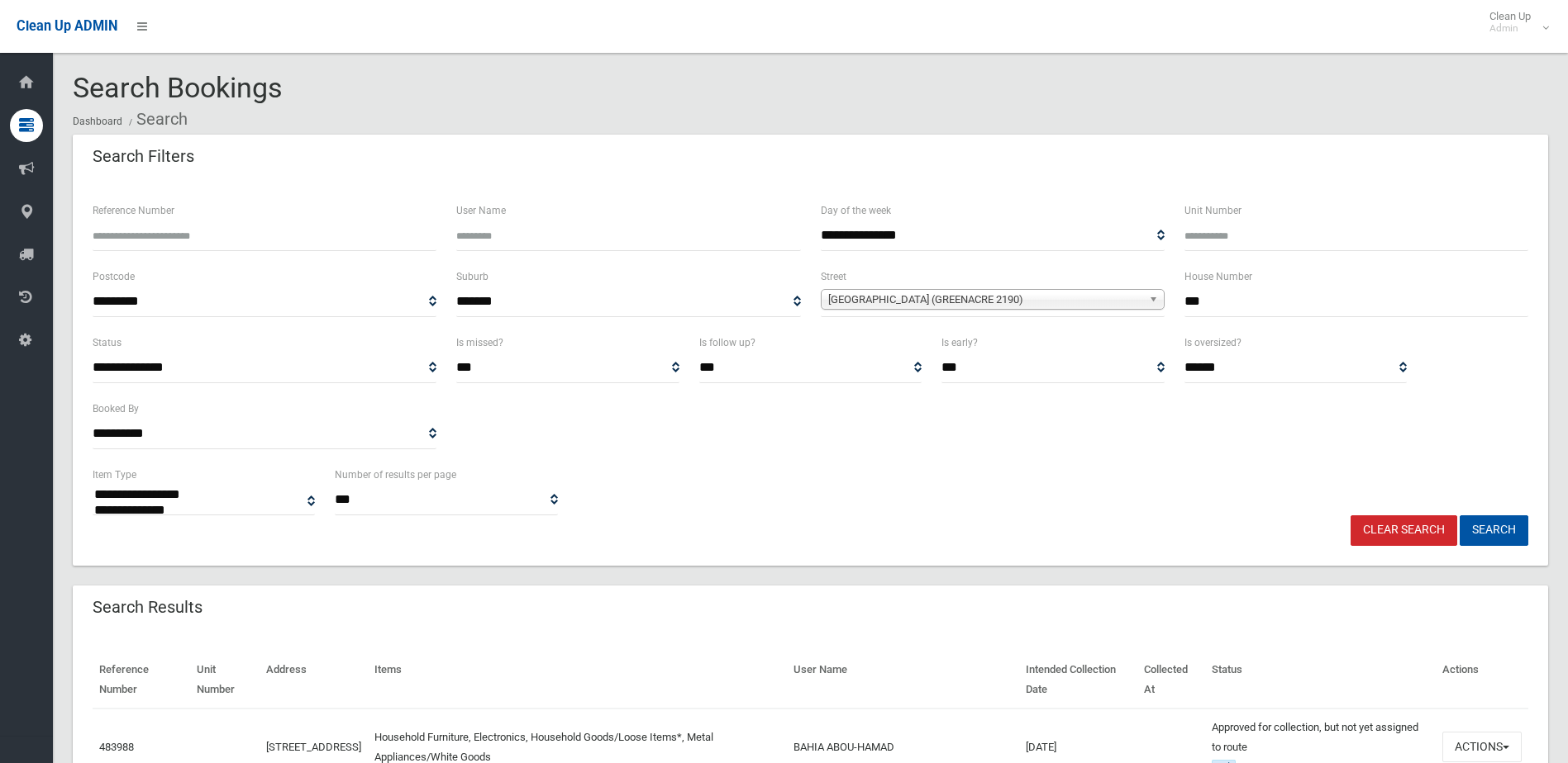
select select
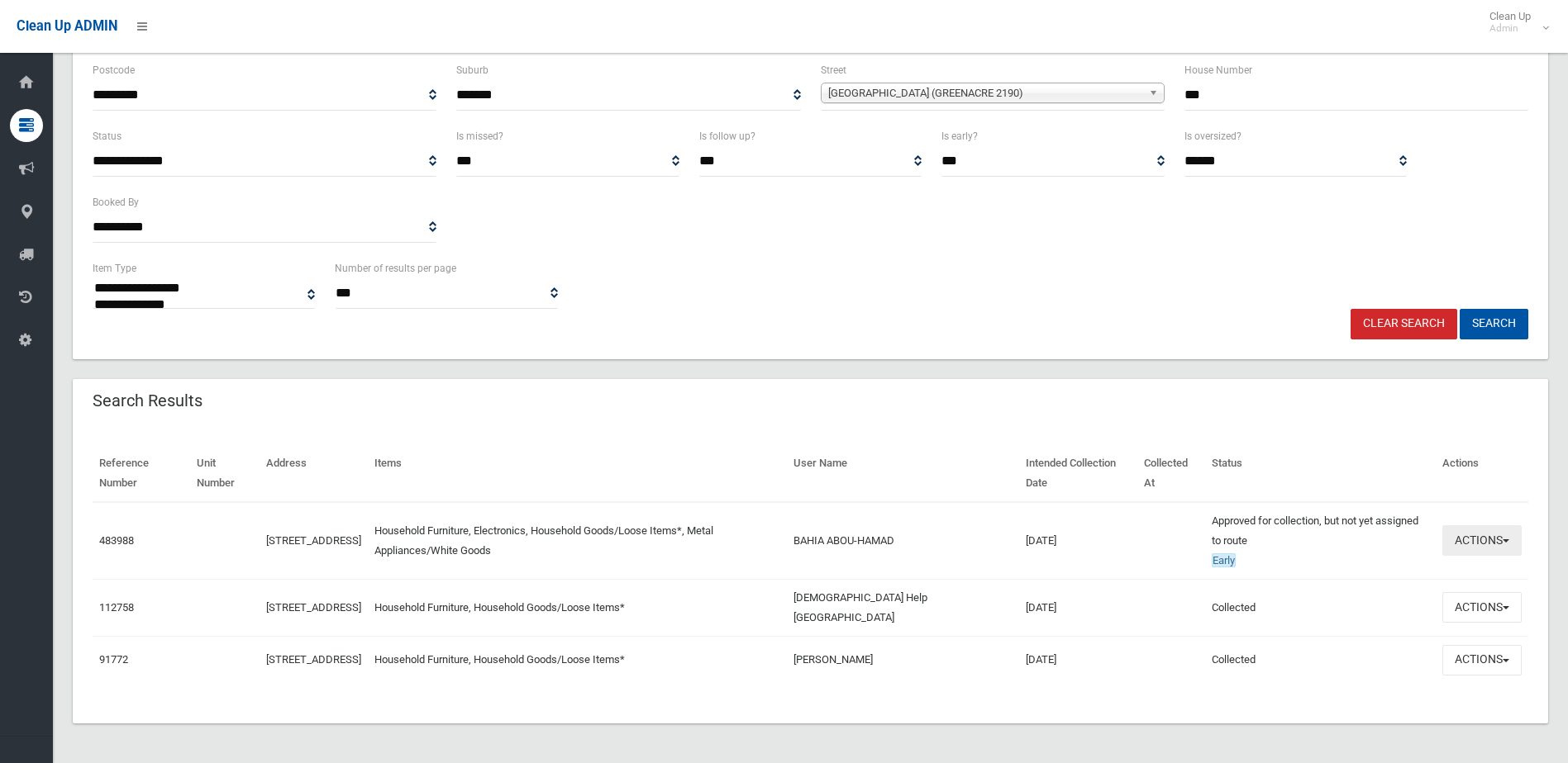
click at [1479, 526] on button "Actions" at bounding box center [1482, 541] width 79 height 31
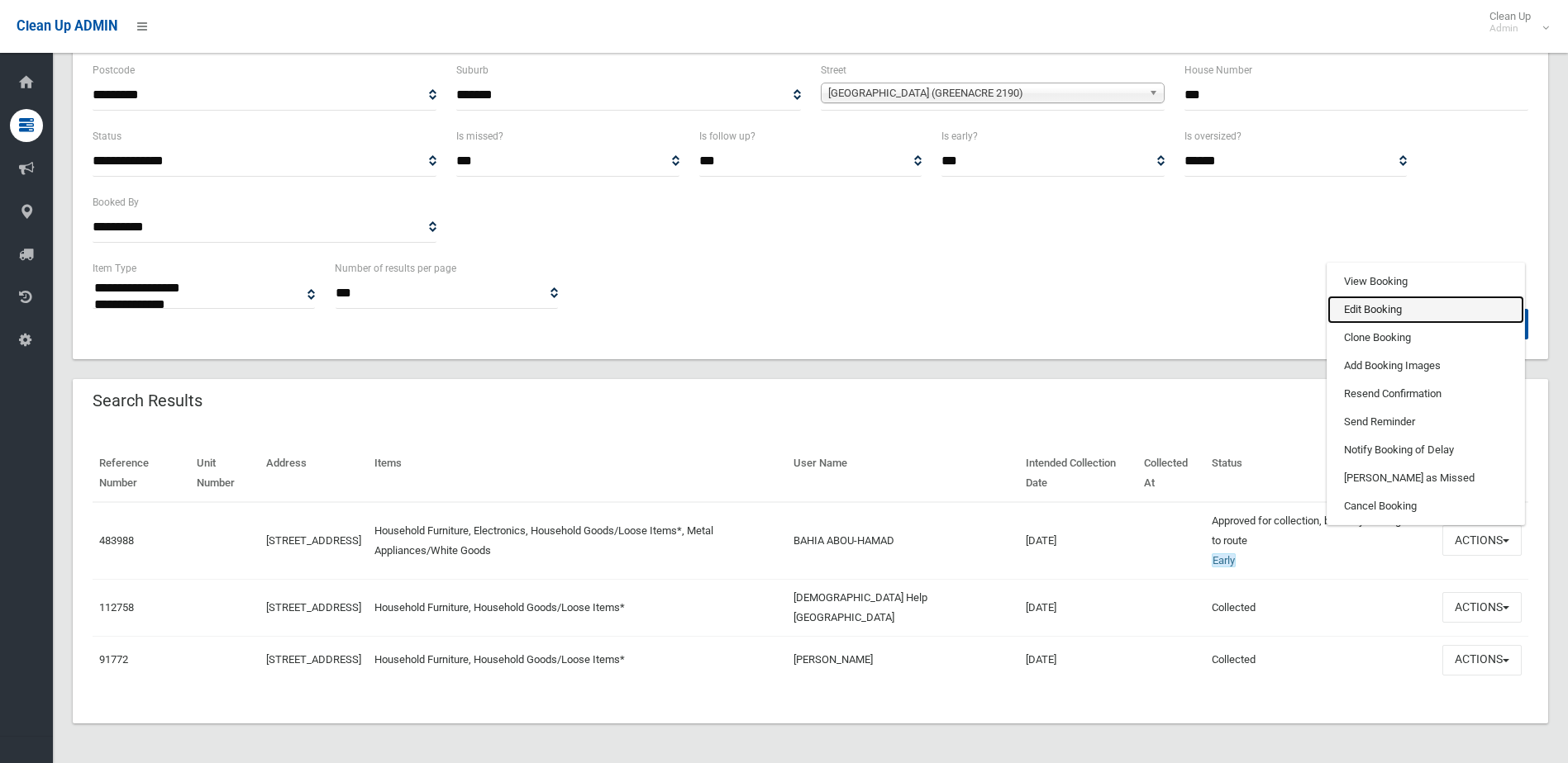
click at [1360, 297] on link "Edit Booking" at bounding box center [1425, 310] width 197 height 28
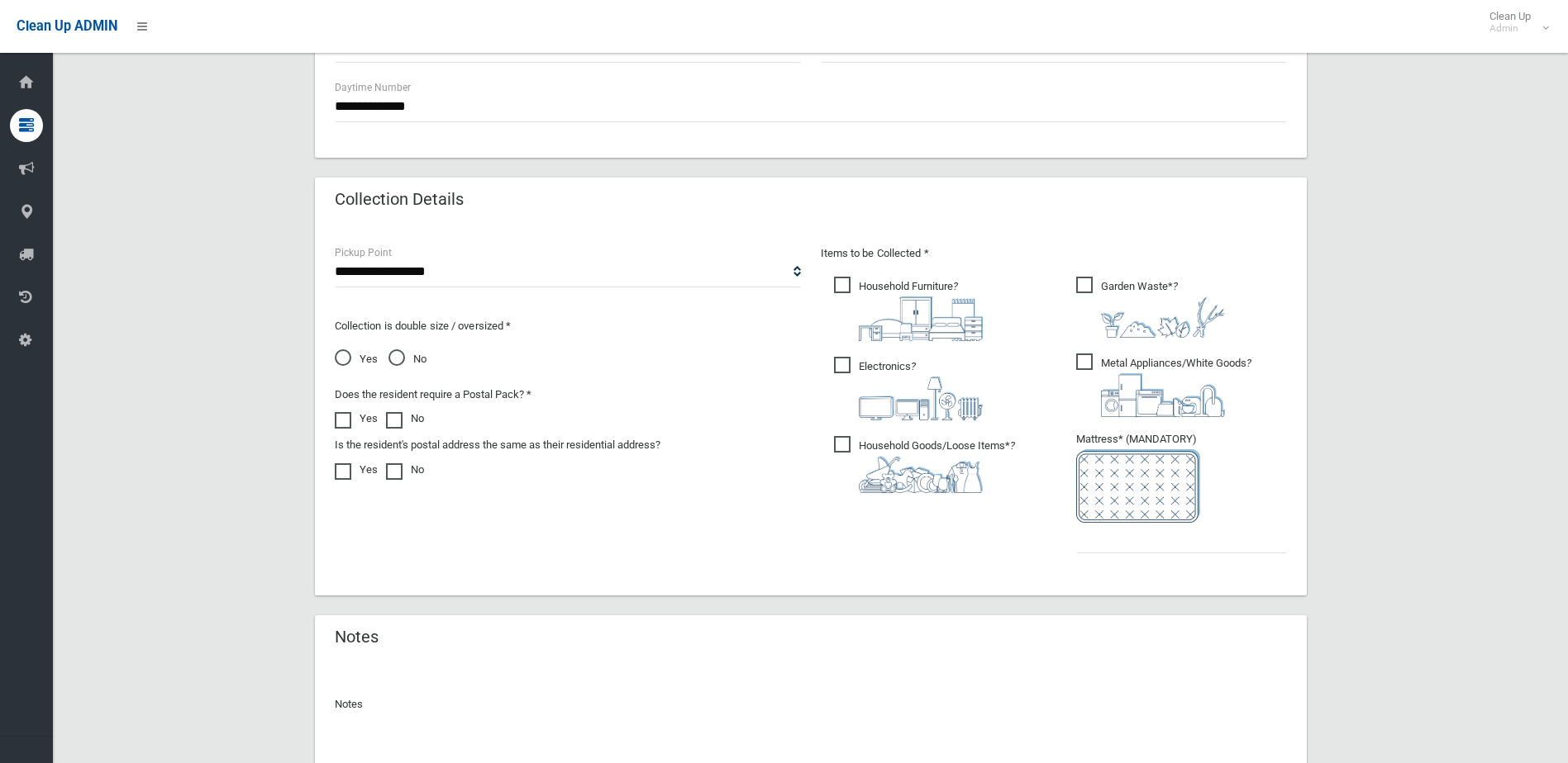
scroll to position [743, 0]
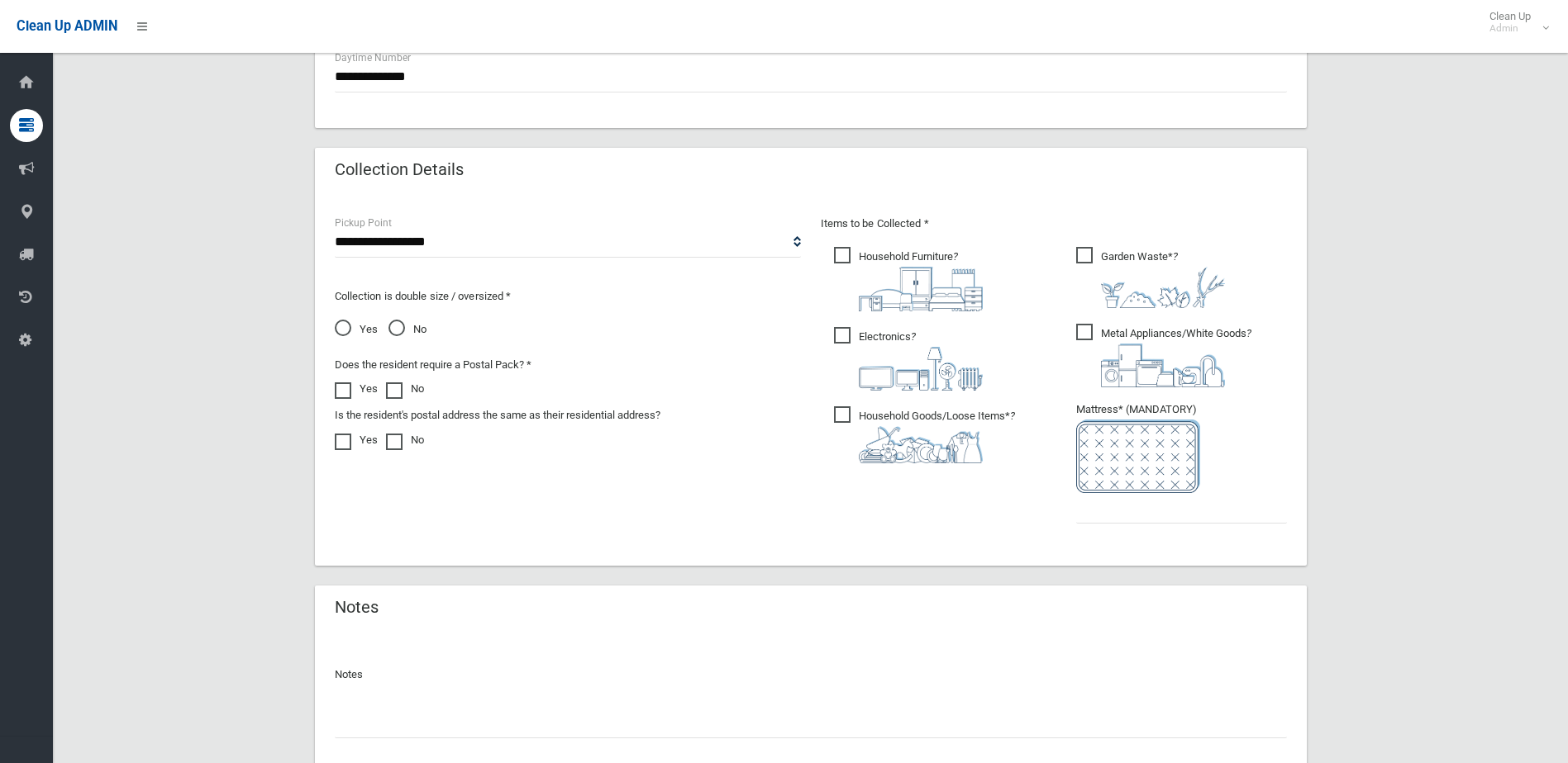
click at [345, 330] on span "Yes" at bounding box center [357, 330] width 43 height 20
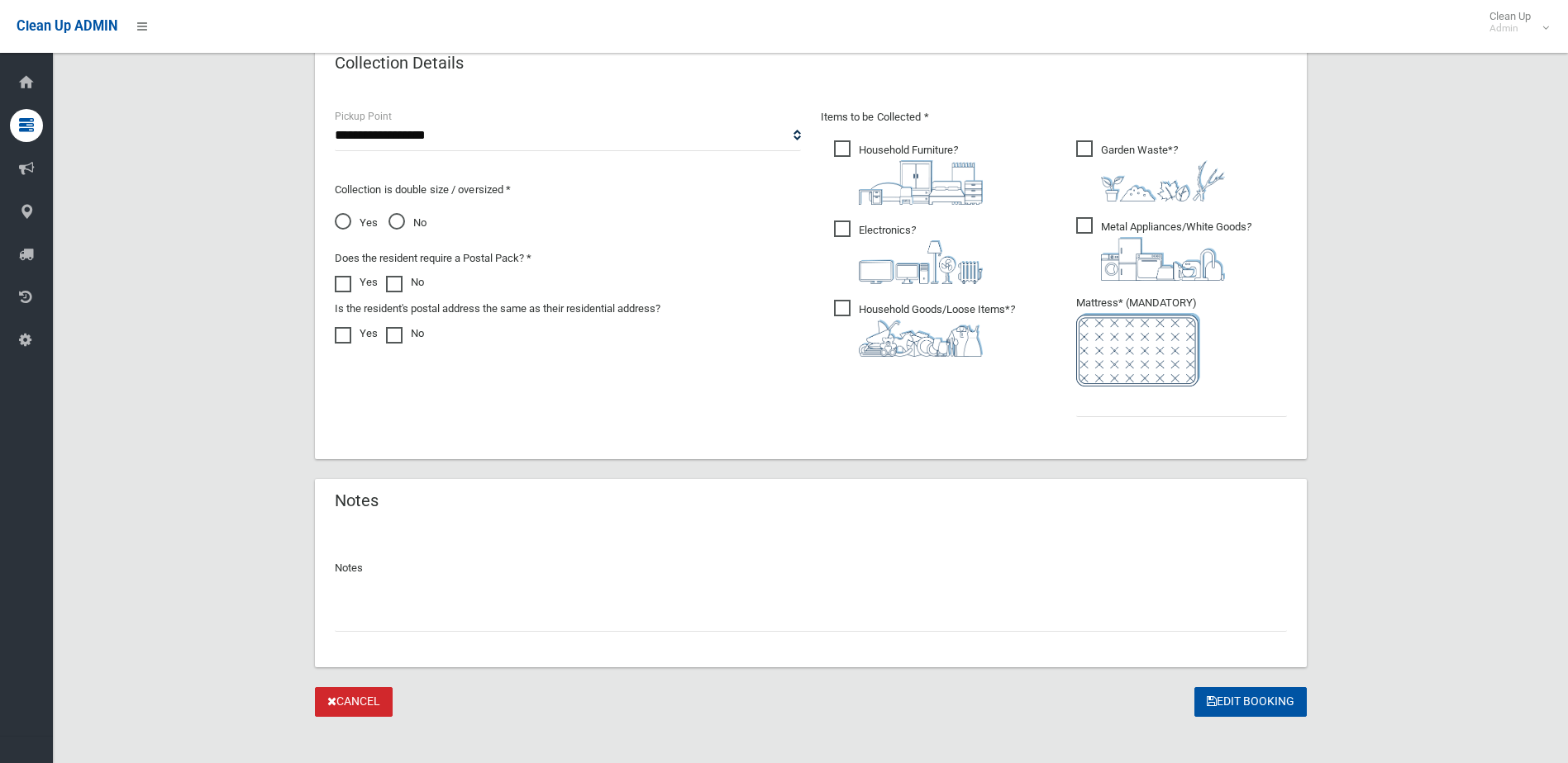
scroll to position [863, 0]
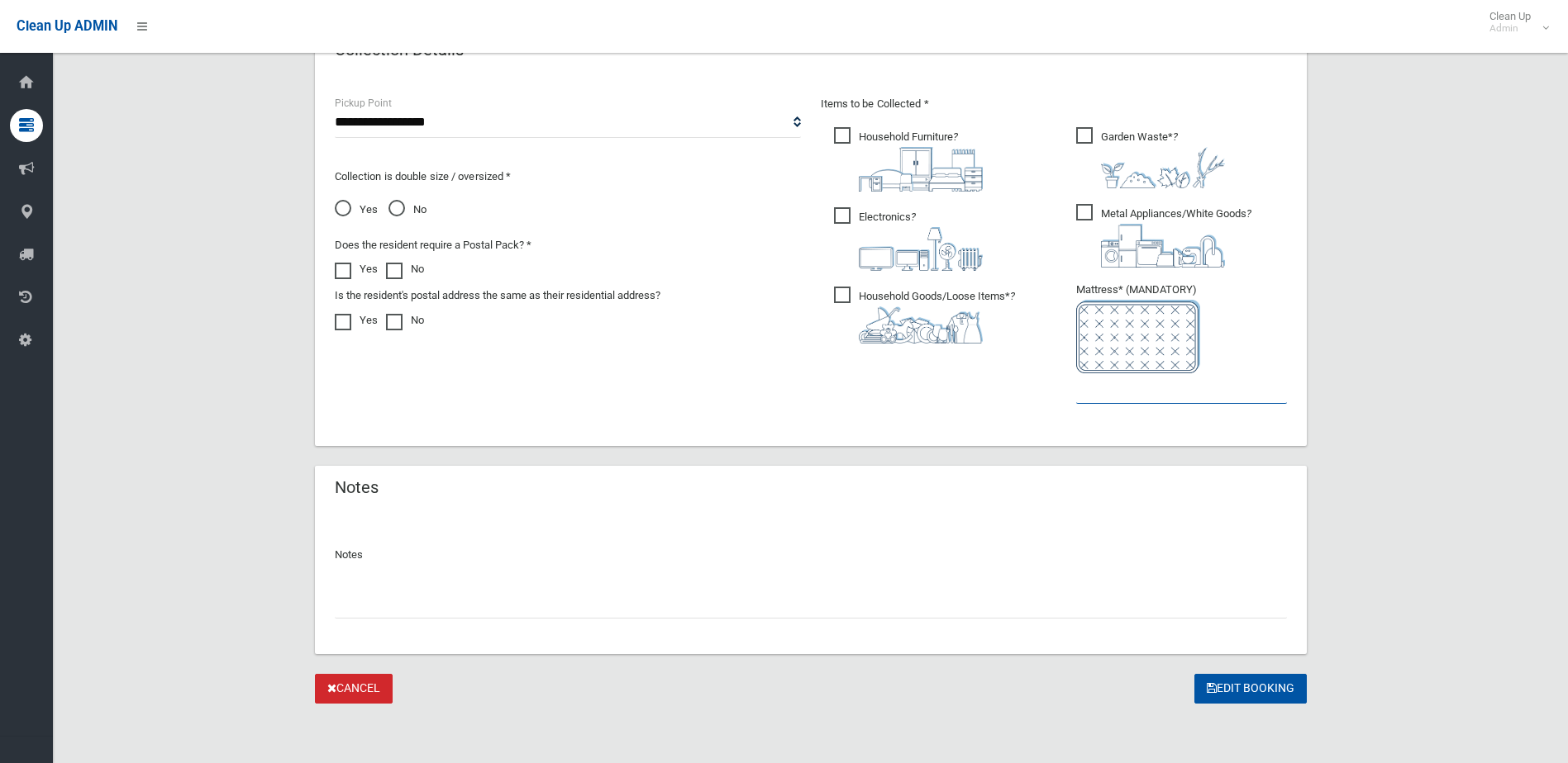
click at [1117, 393] on input "text" at bounding box center [1181, 389] width 210 height 31
type input "*"
click at [1256, 682] on button "Edit Booking" at bounding box center [1250, 690] width 112 height 31
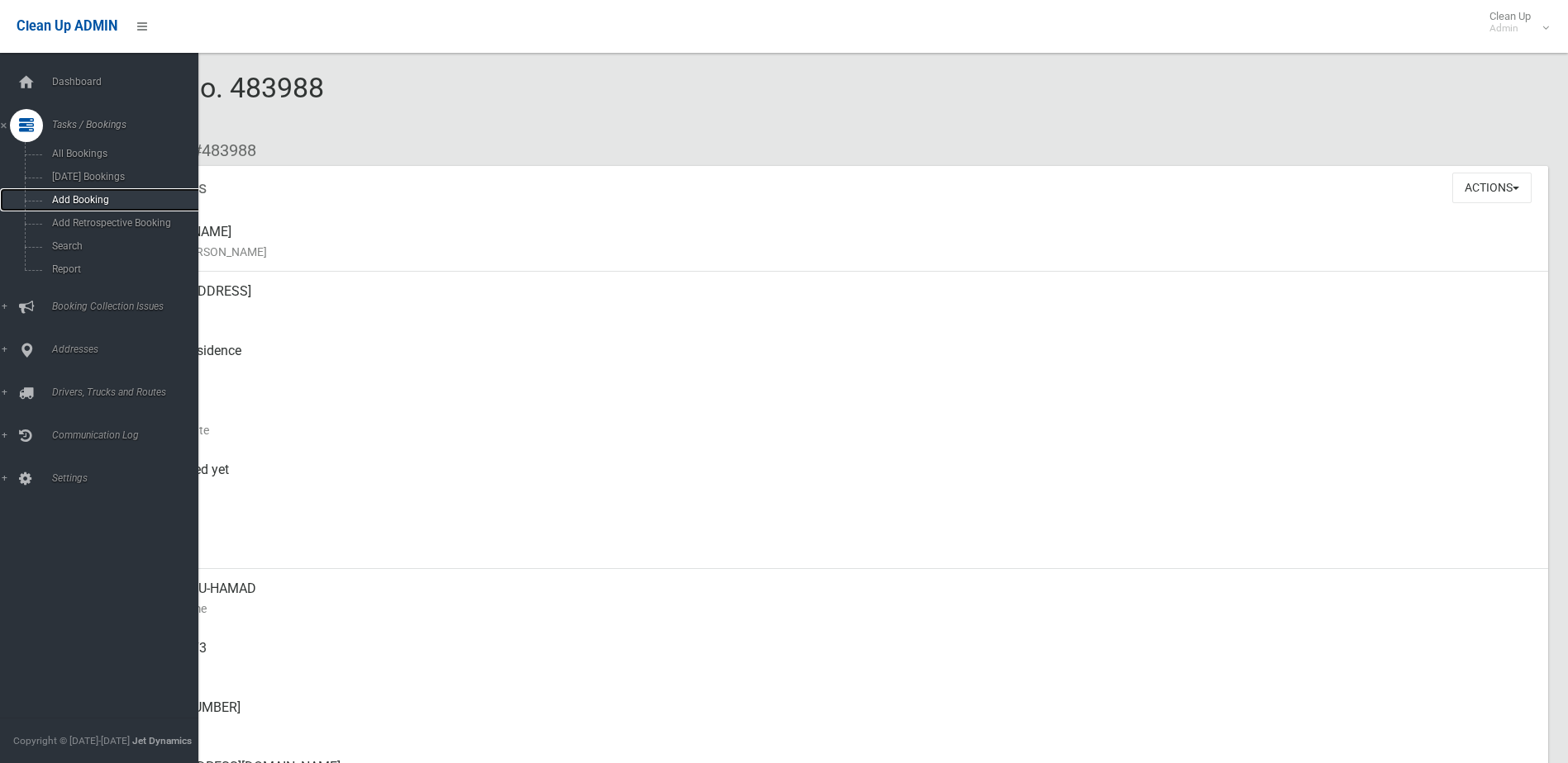
click at [66, 199] on span "Add Booking" at bounding box center [122, 200] width 150 height 12
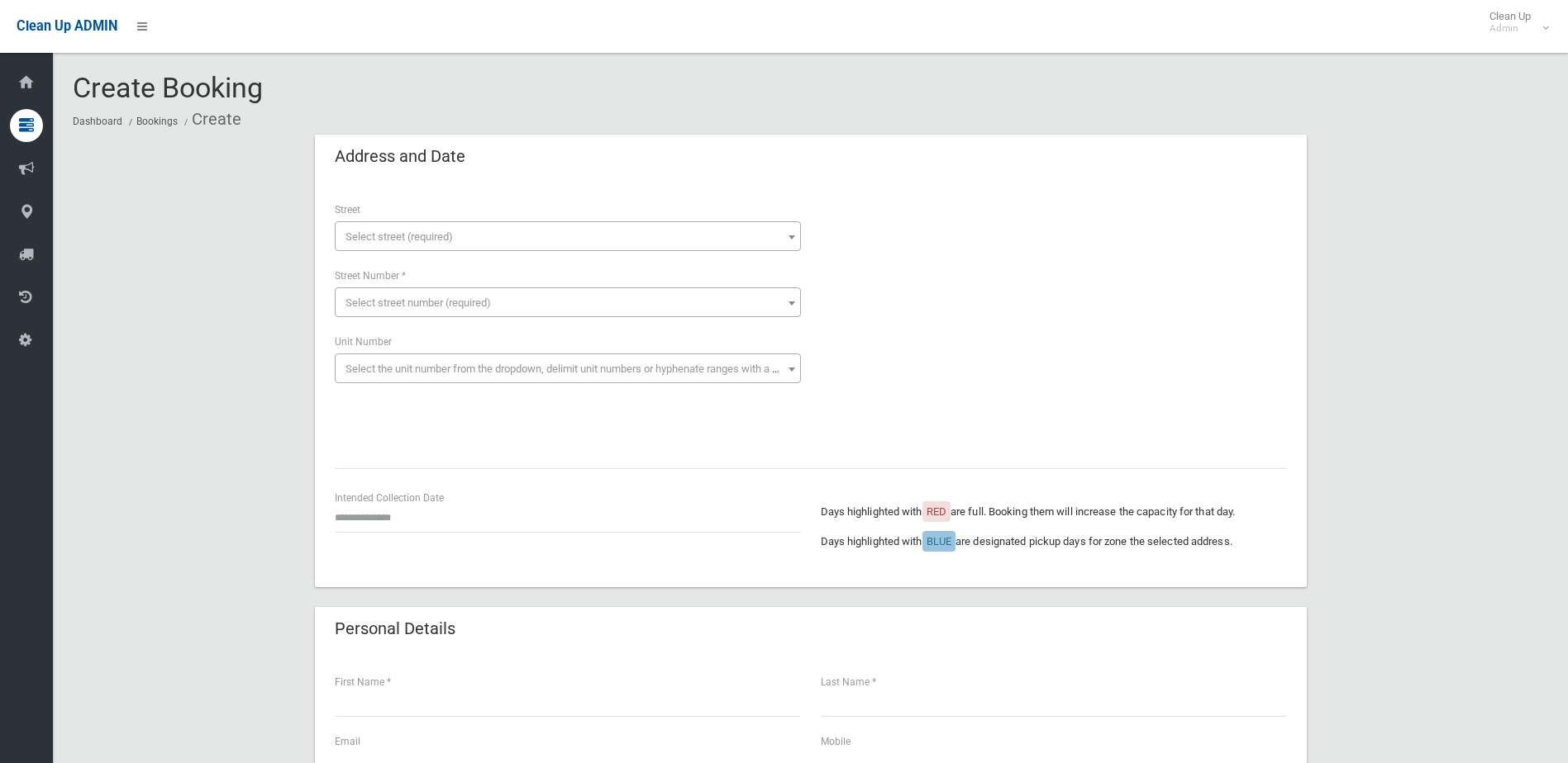
click at [396, 228] on span "Select street (required)" at bounding box center [567, 237] width 458 height 23
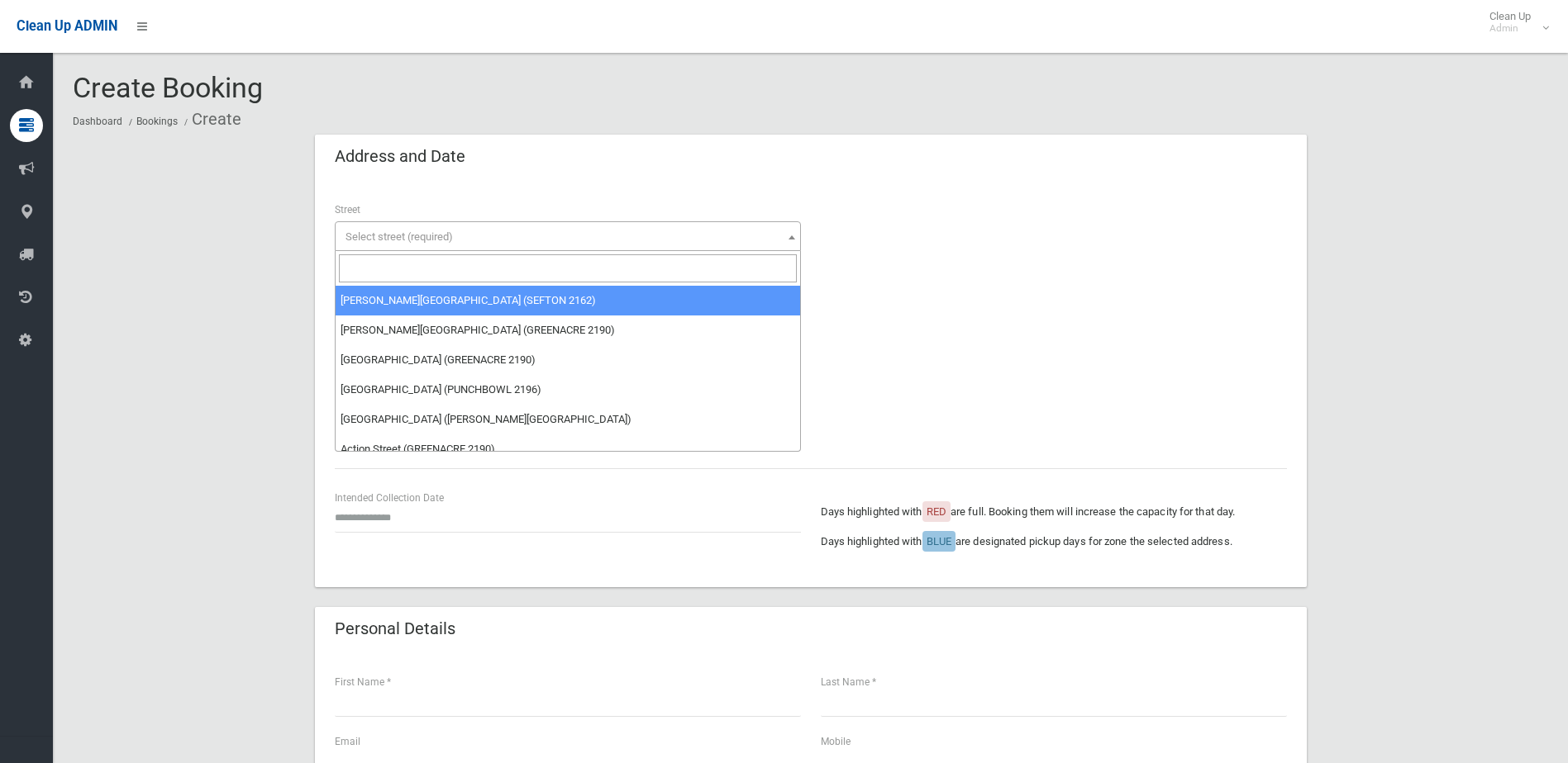
click at [408, 267] on input "search" at bounding box center [567, 268] width 458 height 28
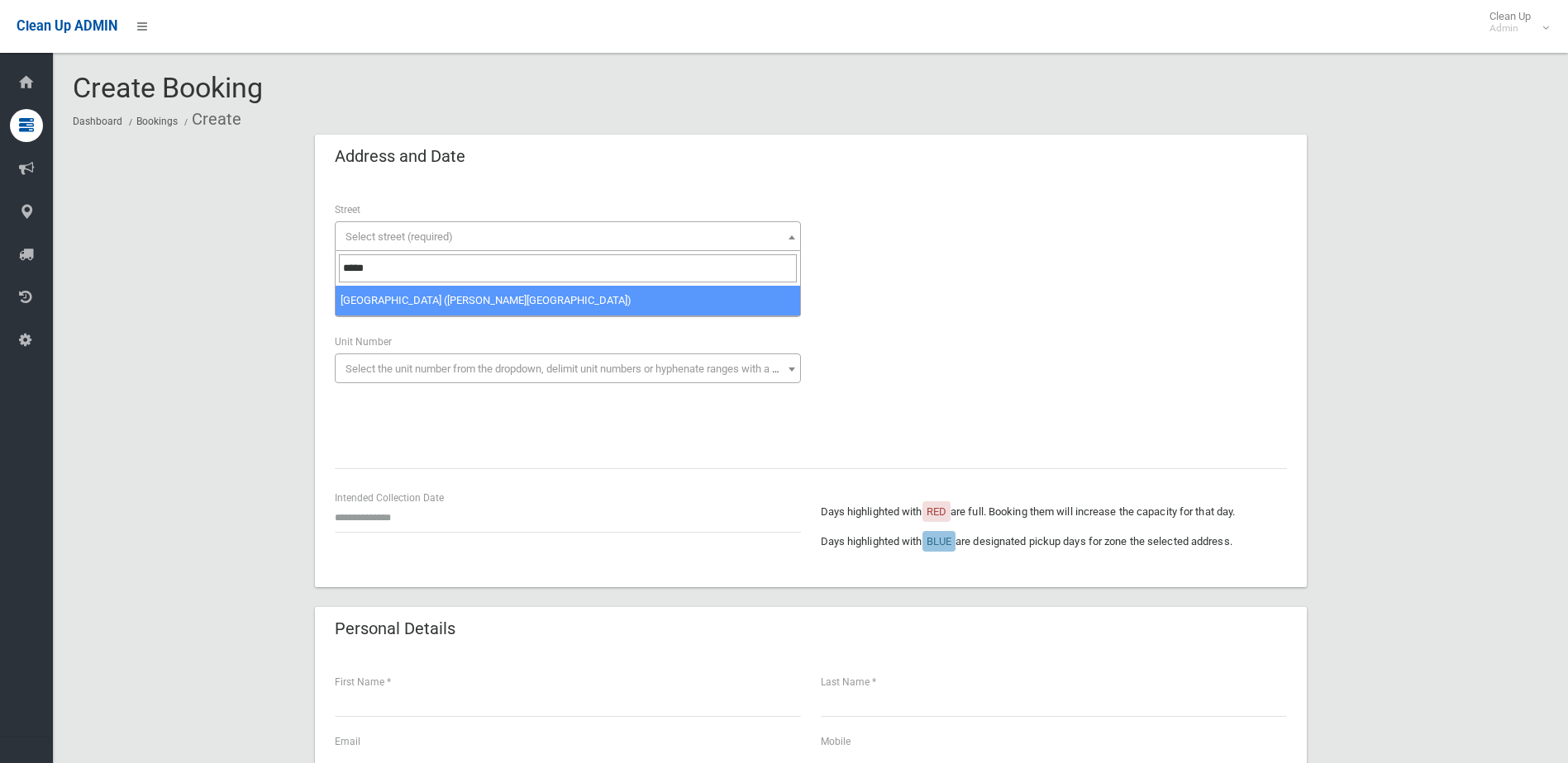
type input "*****"
select select "***"
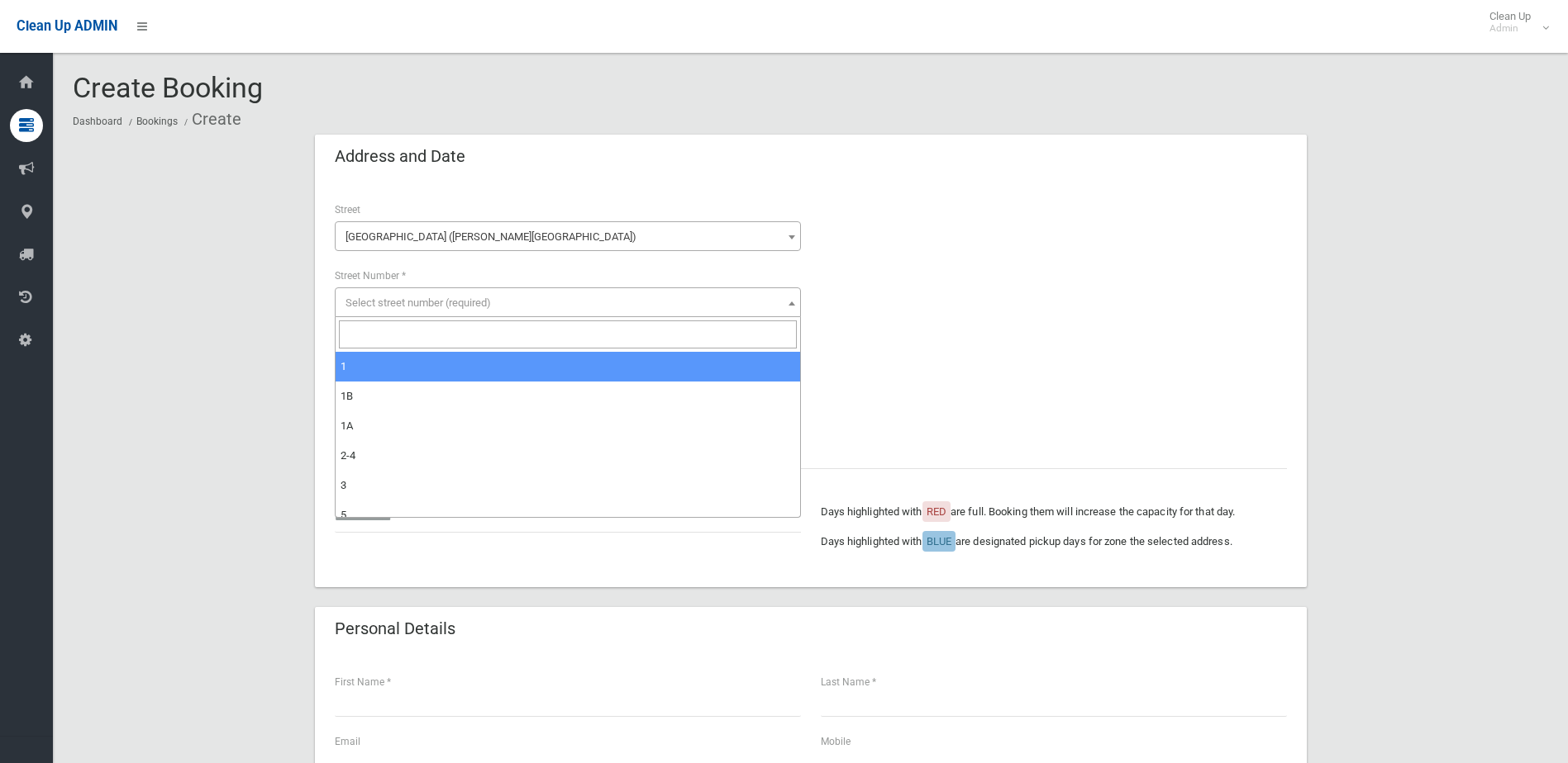
click at [463, 310] on span "Select street number (required)" at bounding box center [567, 303] width 458 height 23
drag, startPoint x: 452, startPoint y: 337, endPoint x: 461, endPoint y: 337, distance: 9.0
click at [455, 337] on input "search" at bounding box center [567, 334] width 458 height 28
type input "*"
type input "**"
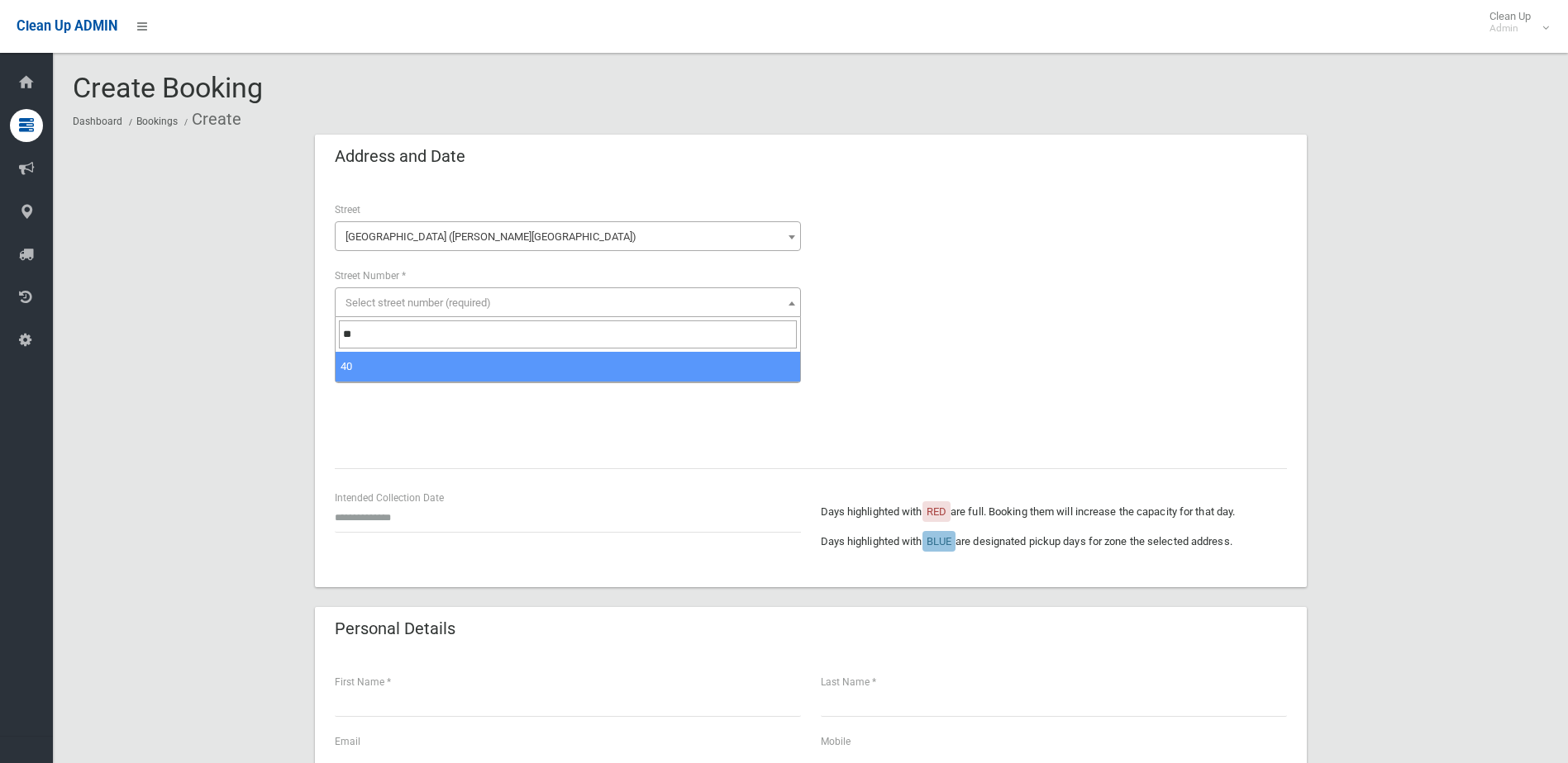
select select "**"
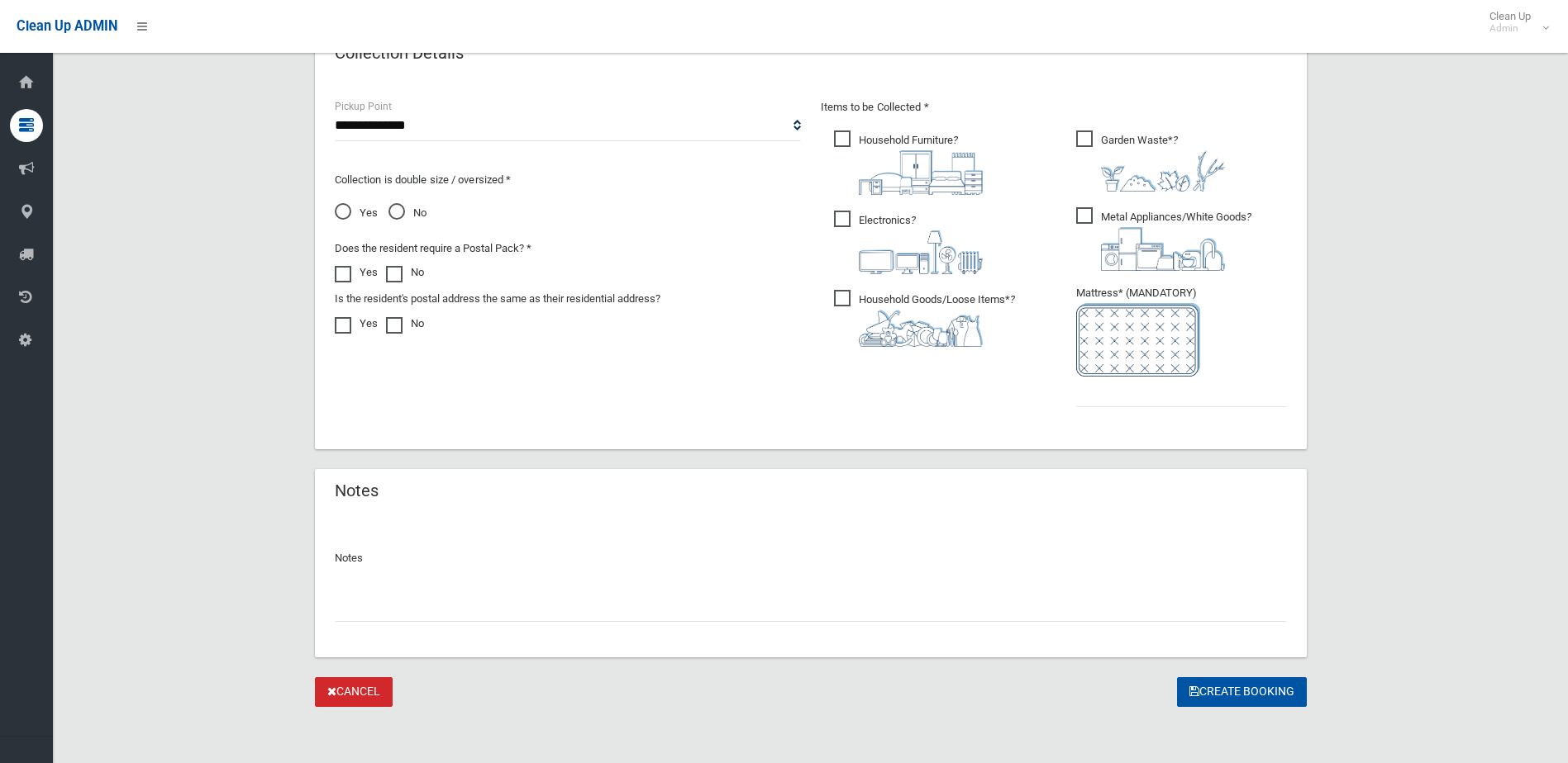
scroll to position [863, 0]
click at [431, 608] on input "text" at bounding box center [811, 603] width 952 height 31
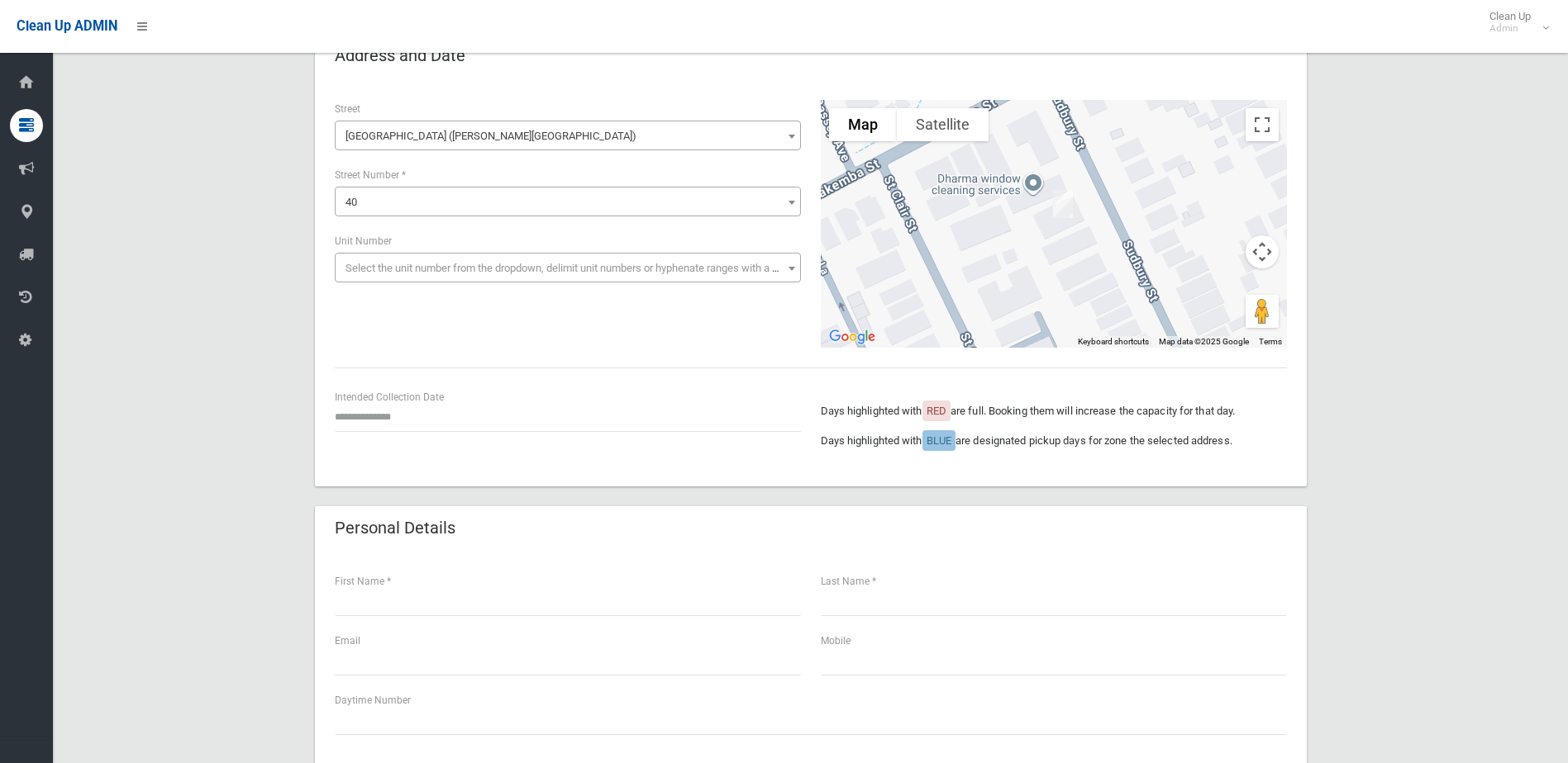
scroll to position [37, 0]
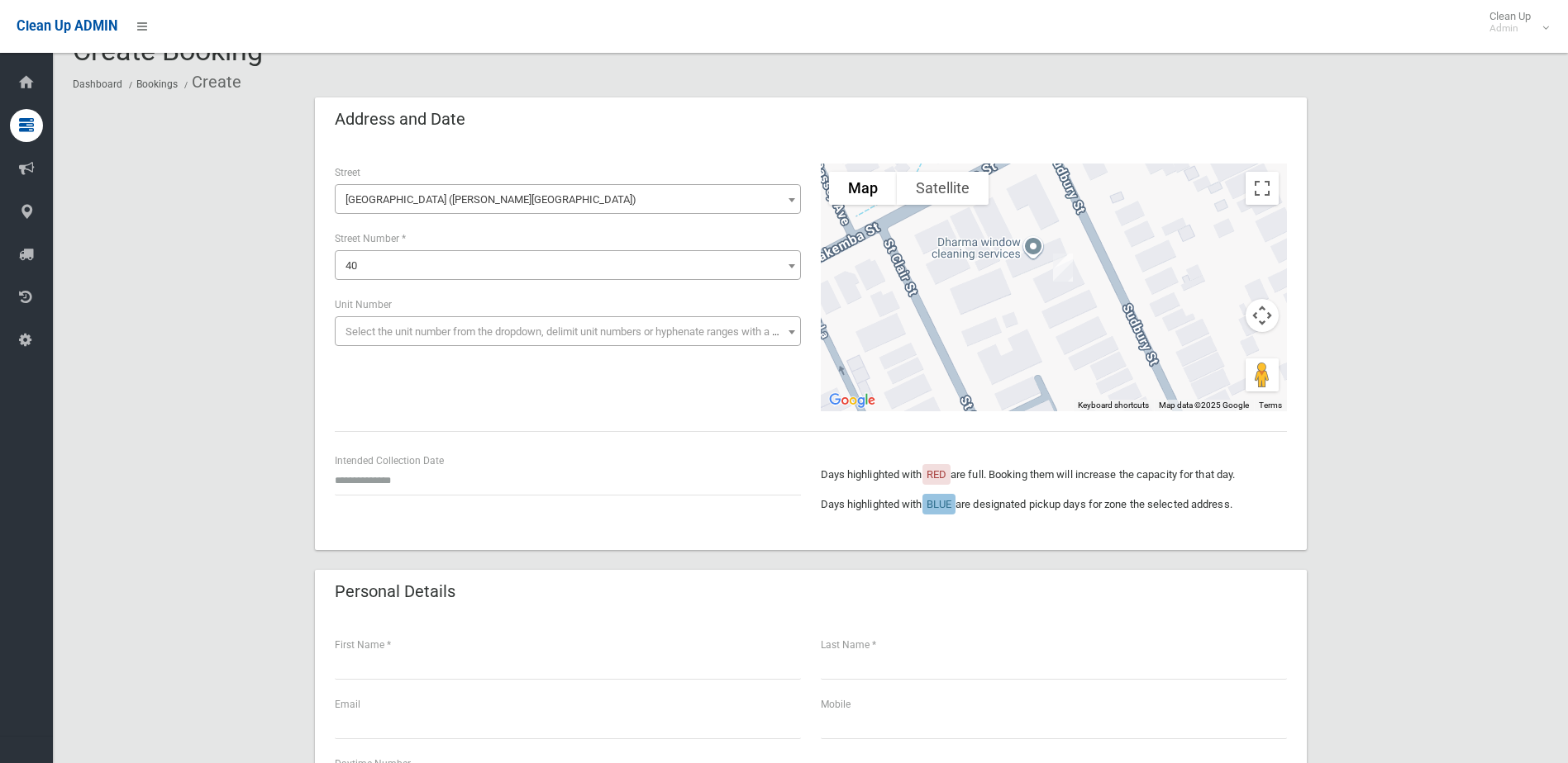
type input "**********"
click at [394, 494] on input "text" at bounding box center [568, 480] width 466 height 31
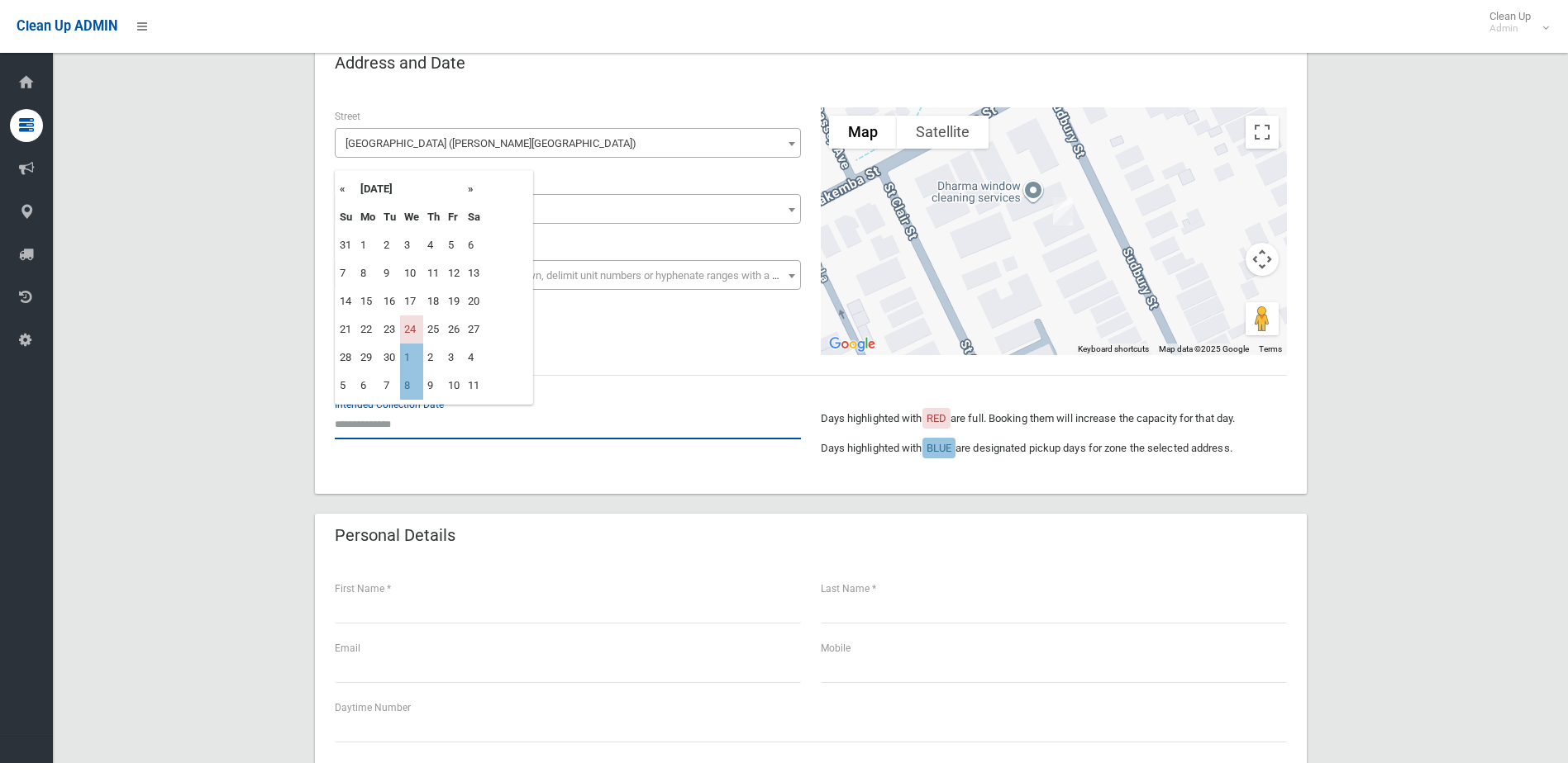
scroll to position [120, 0]
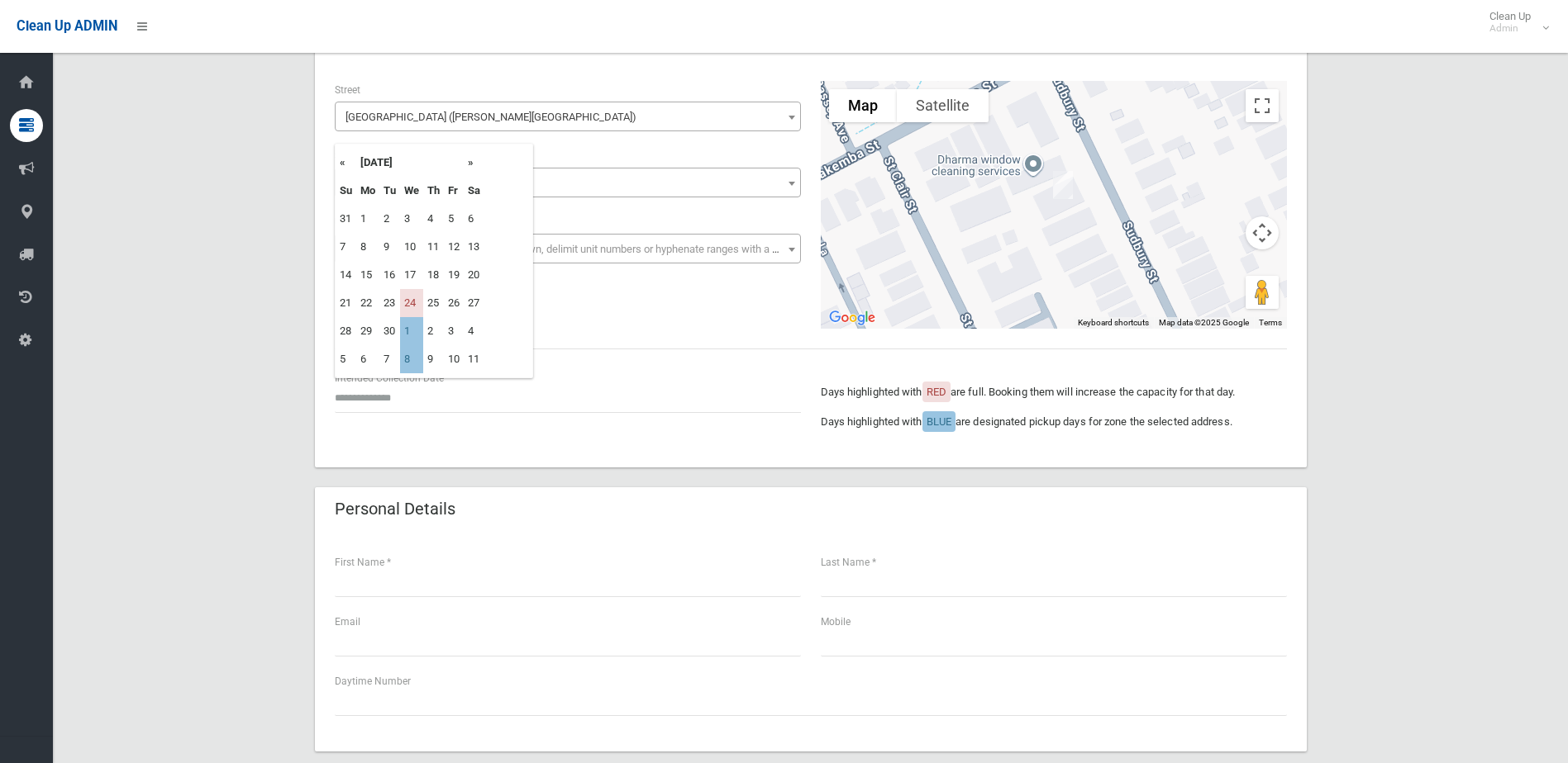
click at [470, 163] on th "»" at bounding box center [473, 163] width 21 height 28
click at [339, 163] on th "«" at bounding box center [345, 163] width 21 height 28
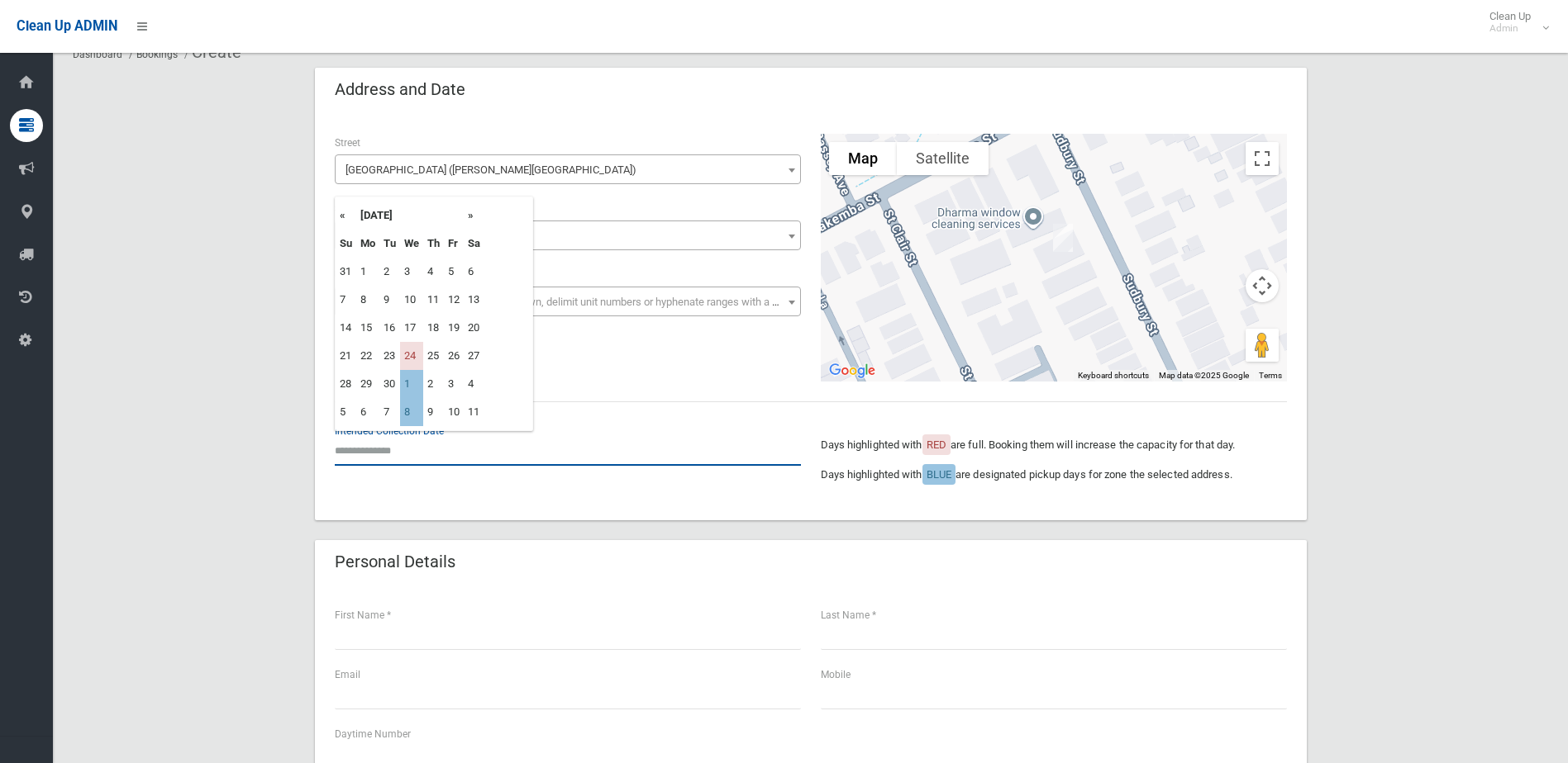
scroll to position [37, 0]
